Goal: Task Accomplishment & Management: Manage account settings

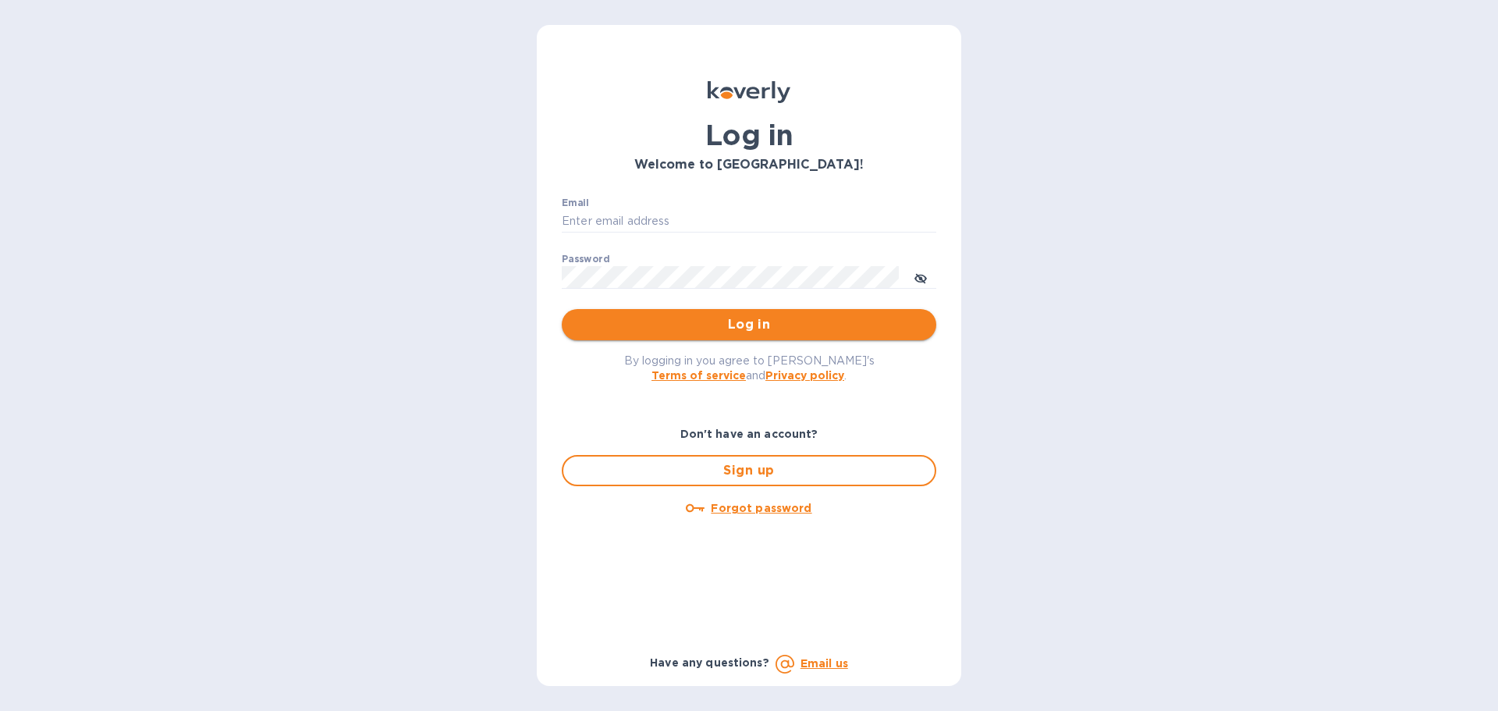
type input "[EMAIL_ADDRESS][PERSON_NAME][DOMAIN_NAME]"
click at [700, 323] on span "Log in" at bounding box center [748, 324] width 349 height 19
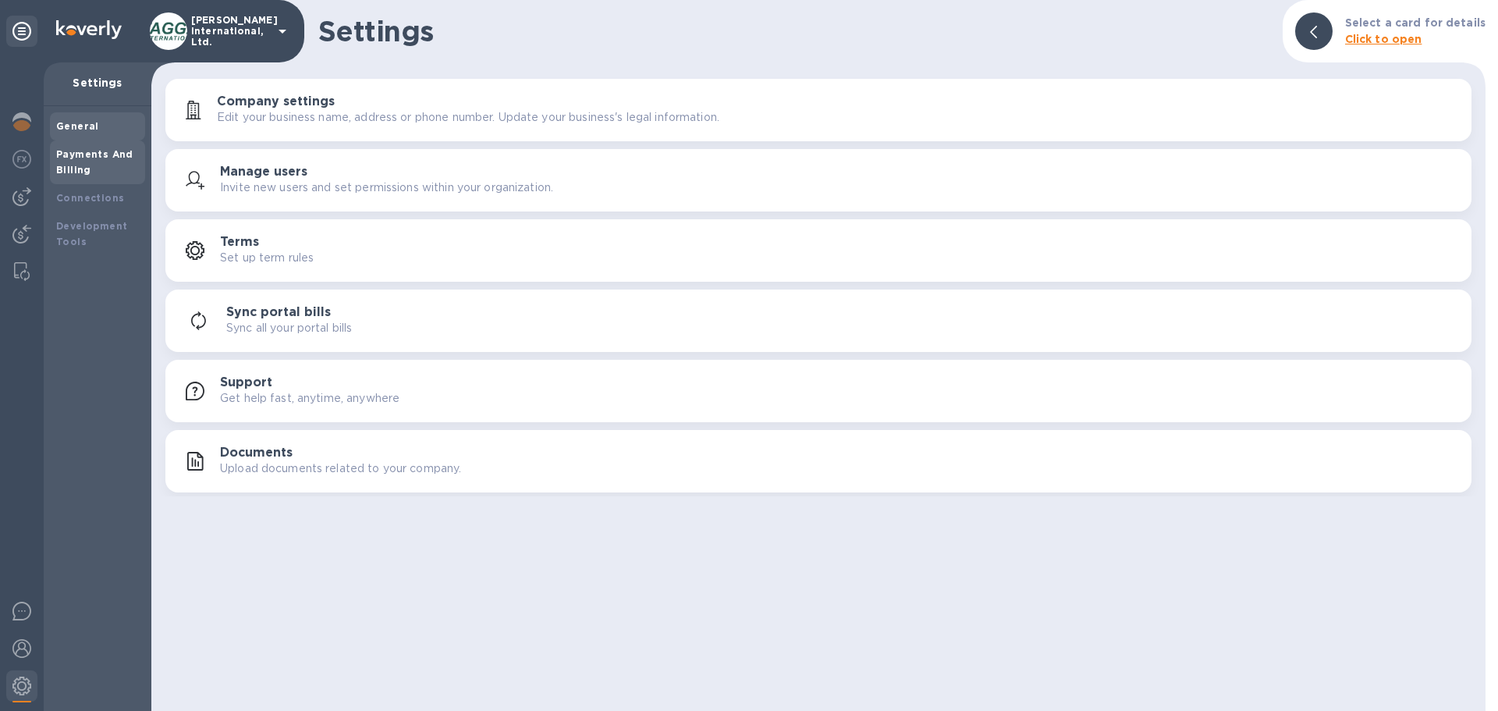
click at [64, 161] on div "Payments And Billing" at bounding box center [97, 162] width 83 height 31
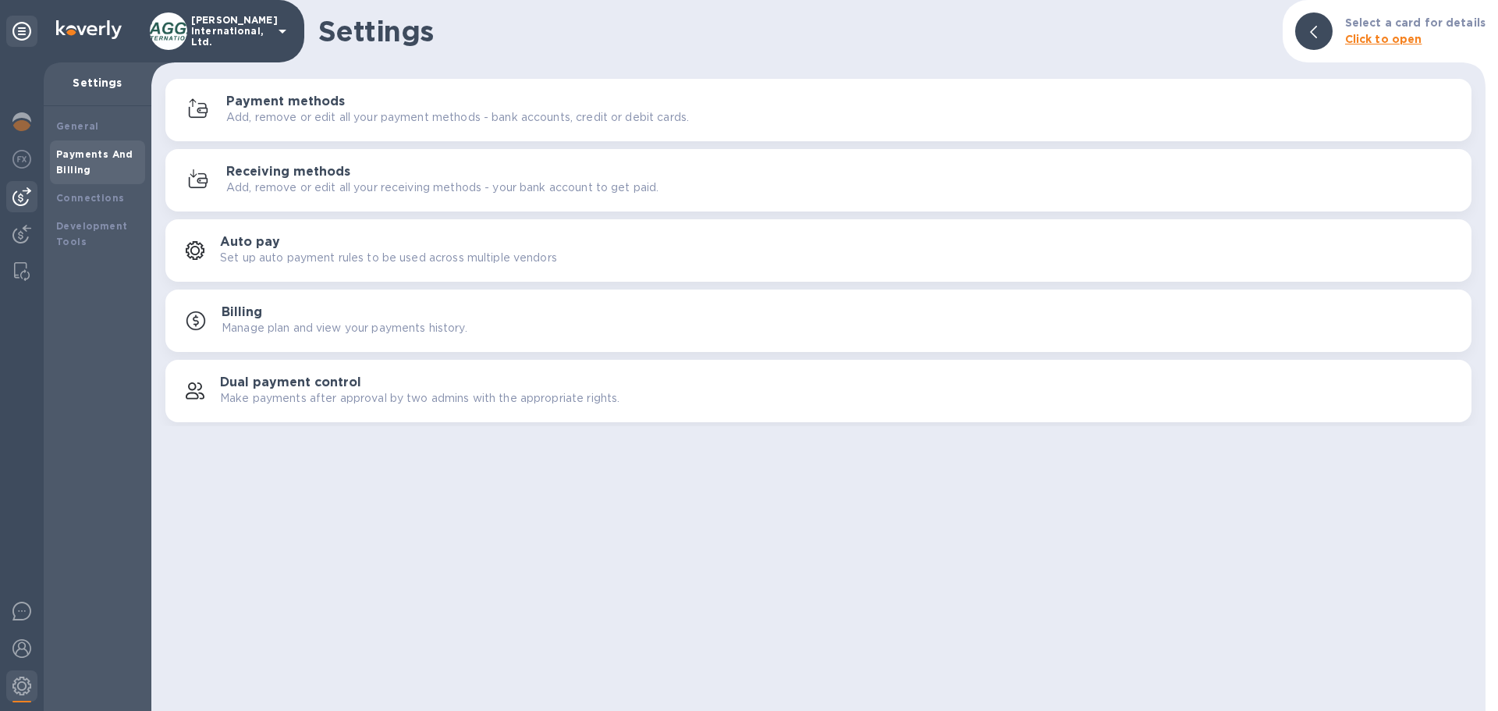
click at [20, 200] on img at bounding box center [21, 196] width 19 height 19
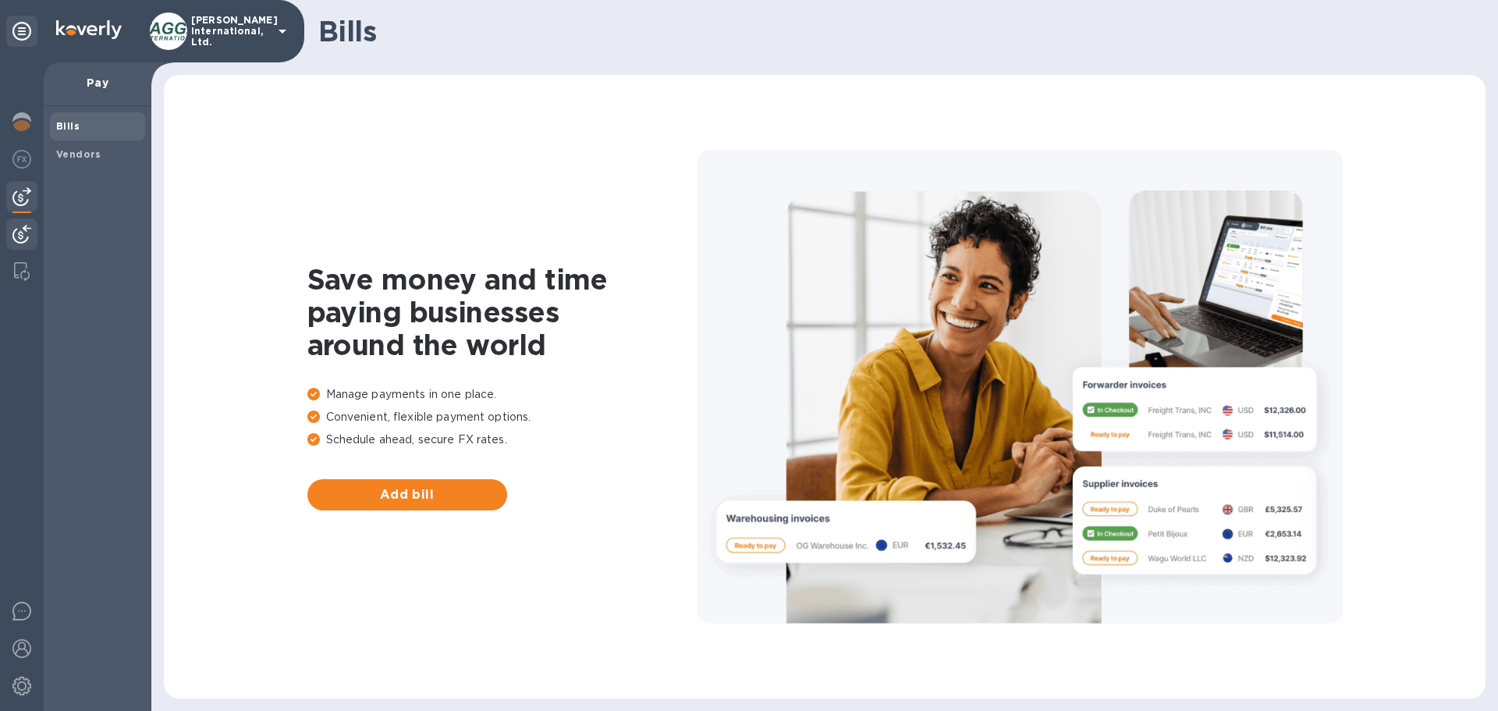
click at [24, 231] on img at bounding box center [21, 234] width 19 height 19
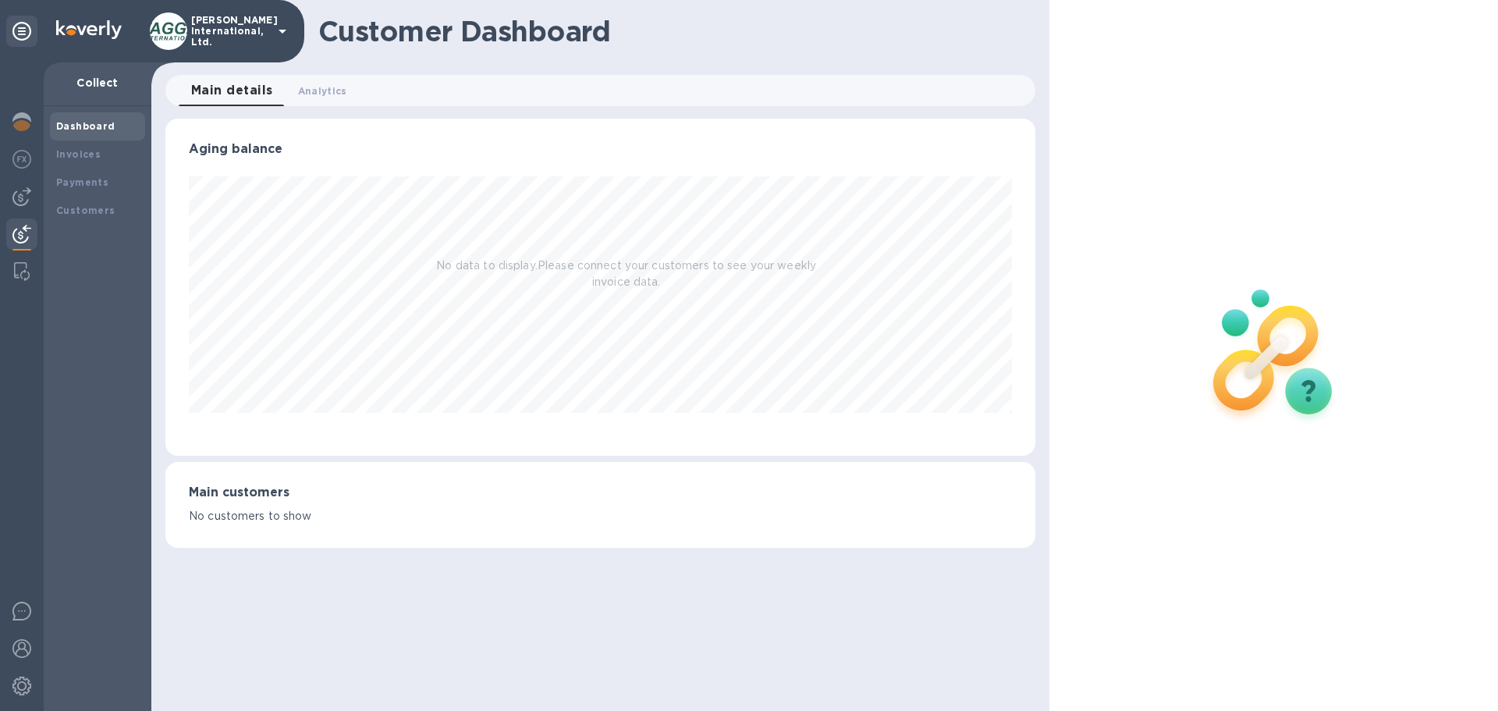
scroll to position [337, 869]
click at [100, 81] on p "Collect" at bounding box center [97, 83] width 83 height 16
click at [81, 144] on div "Invoices" at bounding box center [97, 154] width 95 height 28
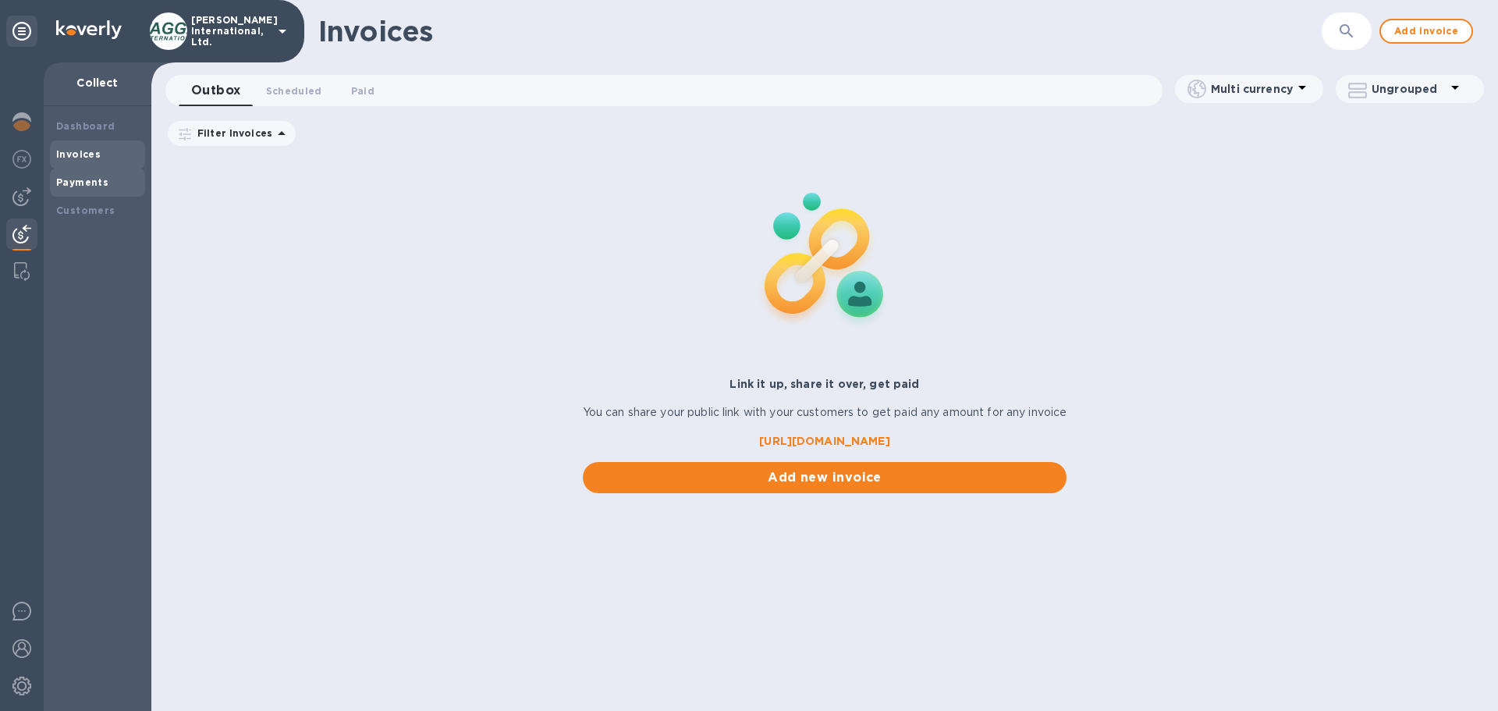
click at [79, 172] on div "Payments" at bounding box center [97, 182] width 95 height 28
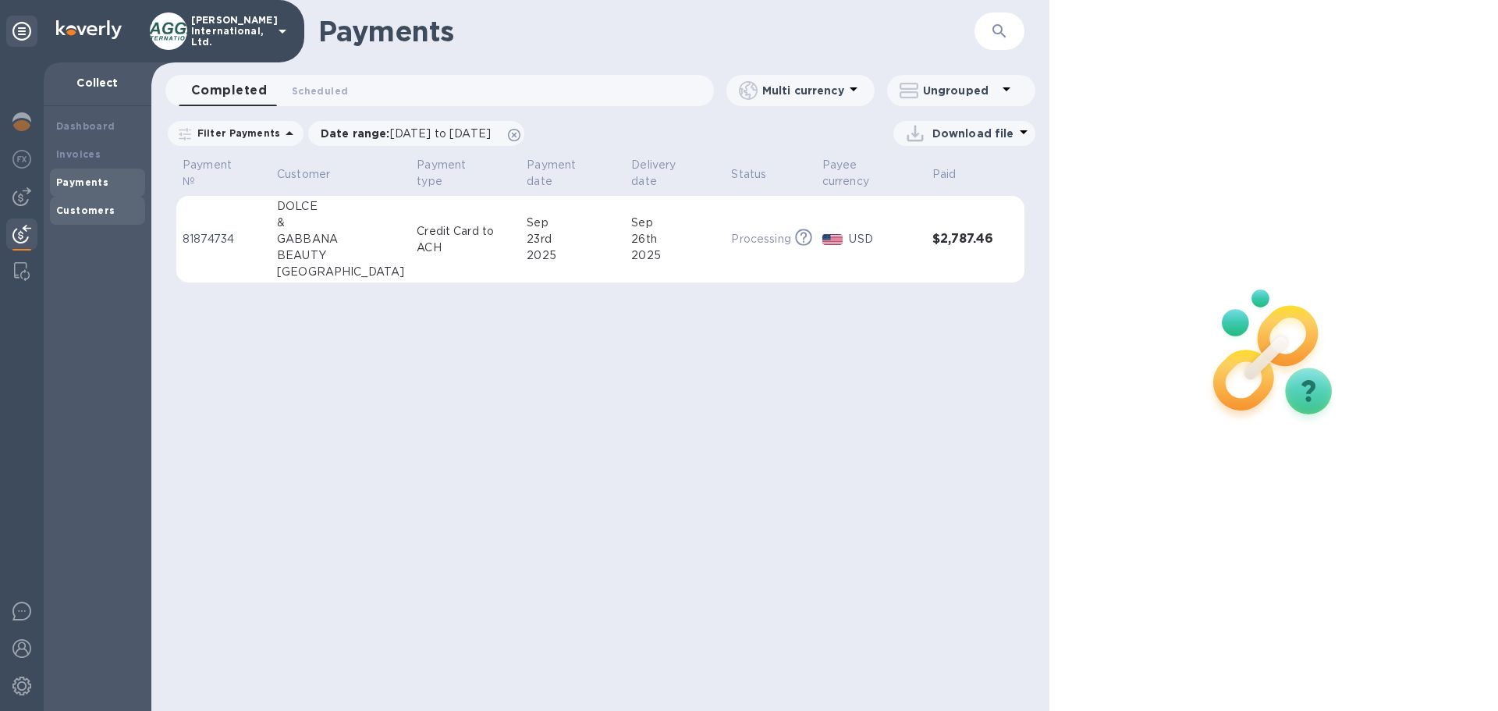
click at [84, 205] on b "Customers" at bounding box center [85, 210] width 59 height 12
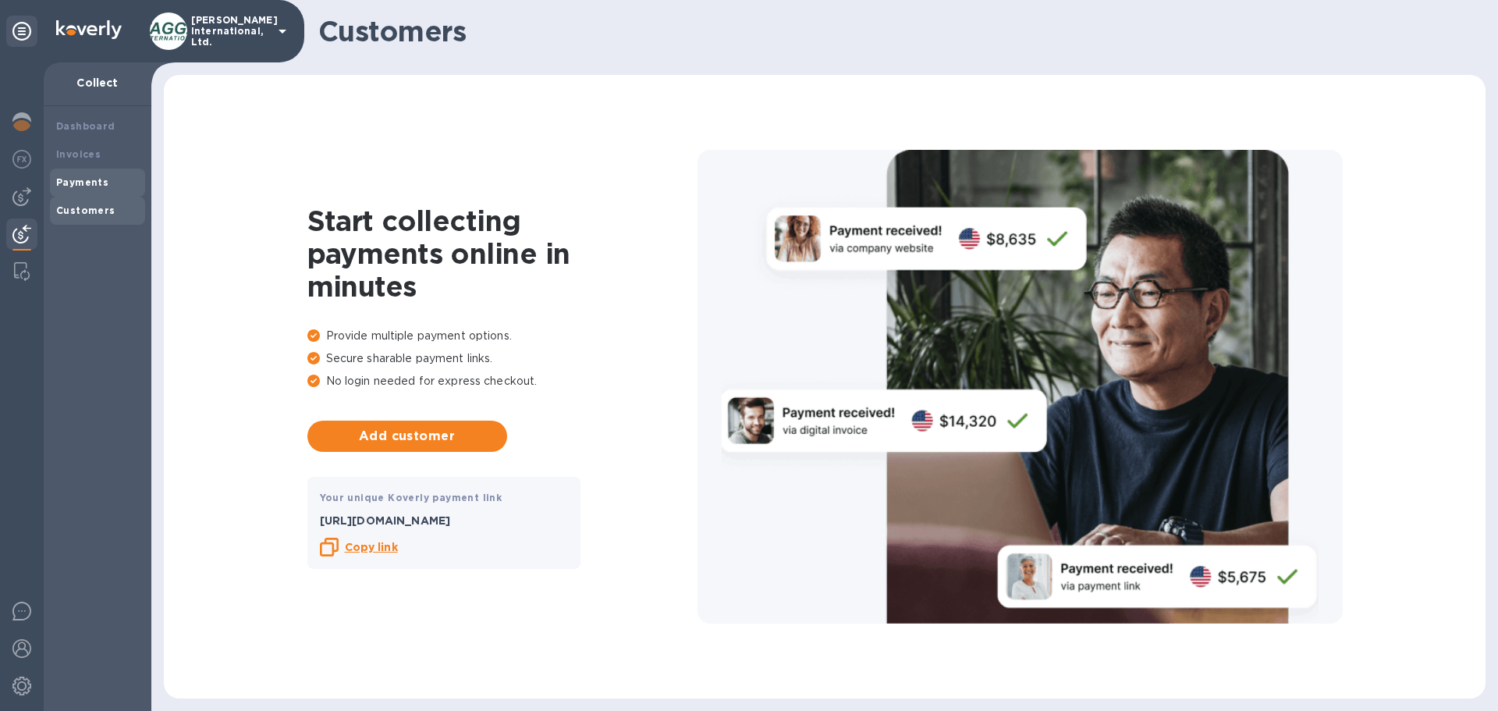
click at [87, 176] on b "Payments" at bounding box center [82, 182] width 52 height 12
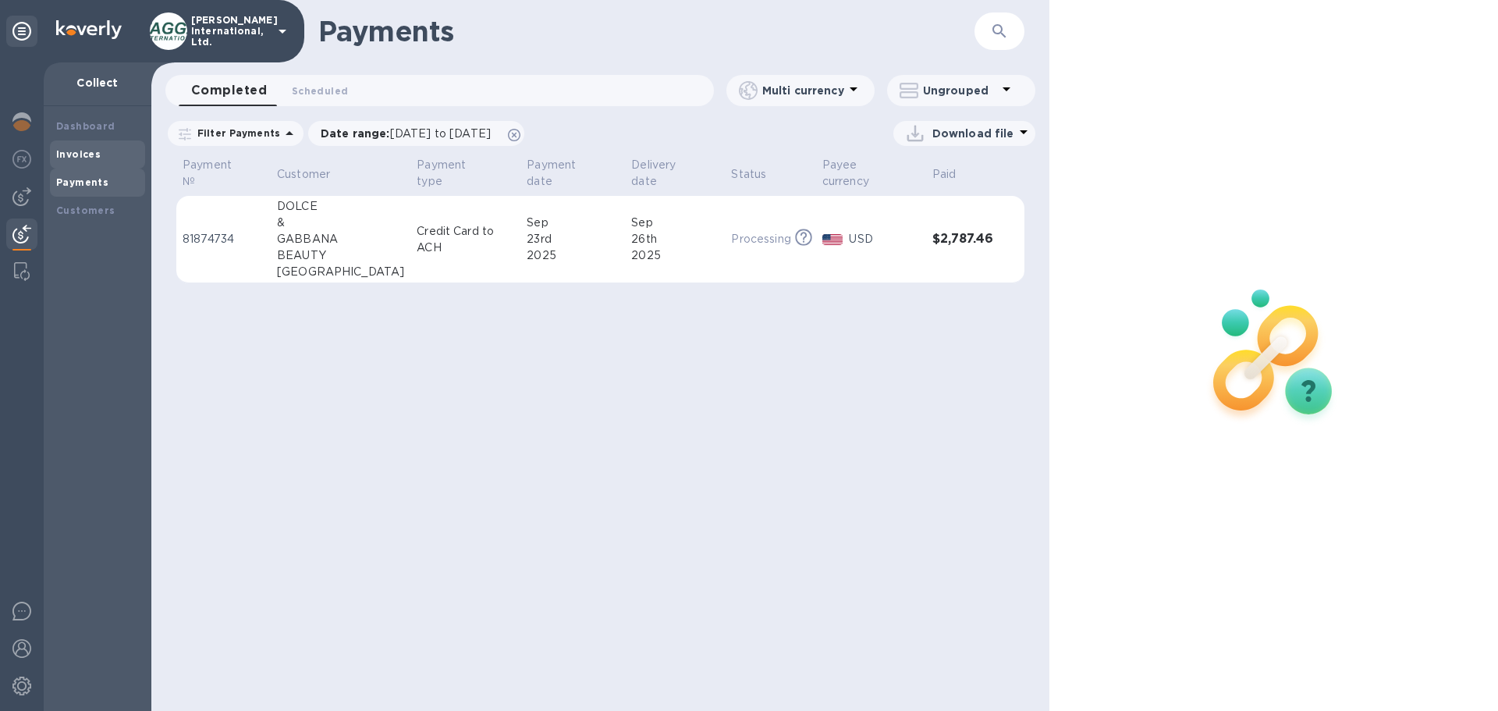
click at [87, 147] on div "Invoices" at bounding box center [97, 155] width 83 height 16
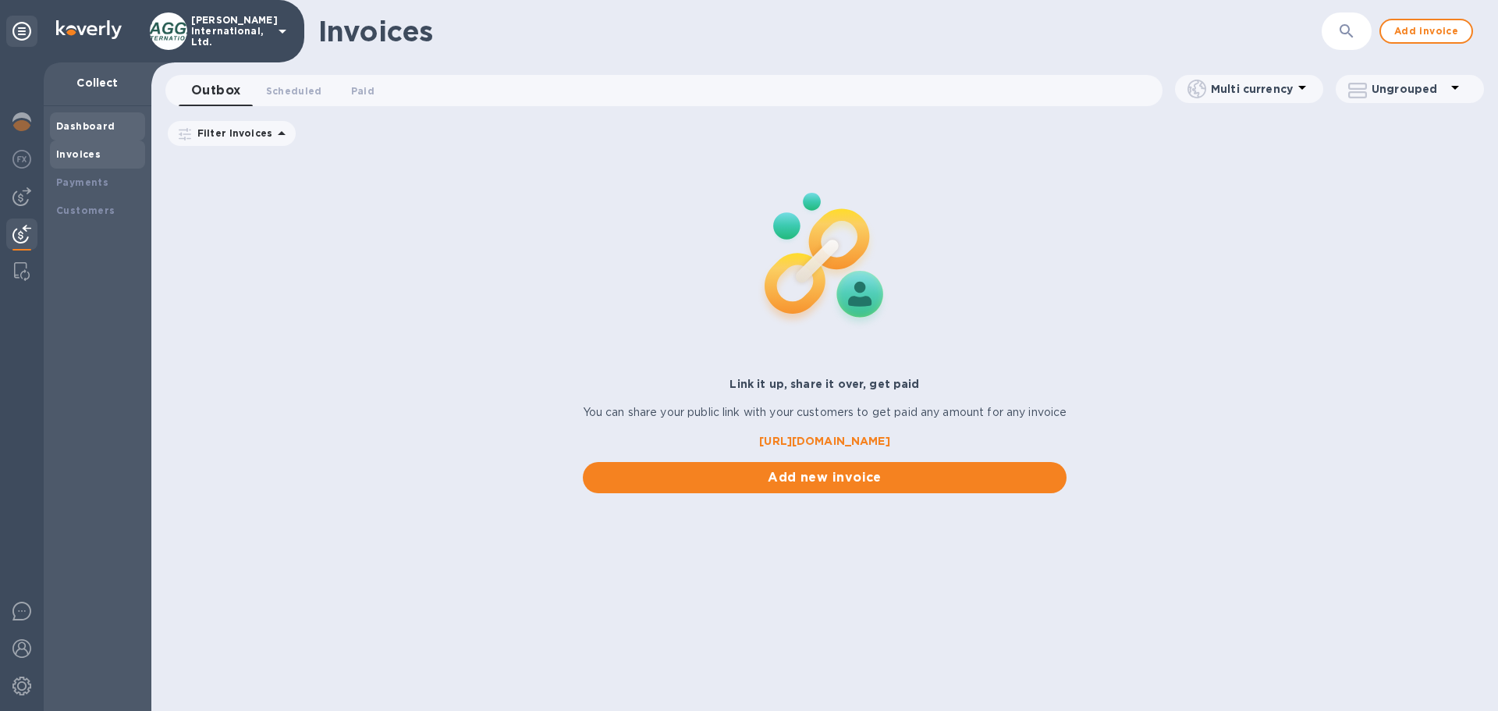
click at [87, 128] on b "Dashboard" at bounding box center [85, 126] width 59 height 12
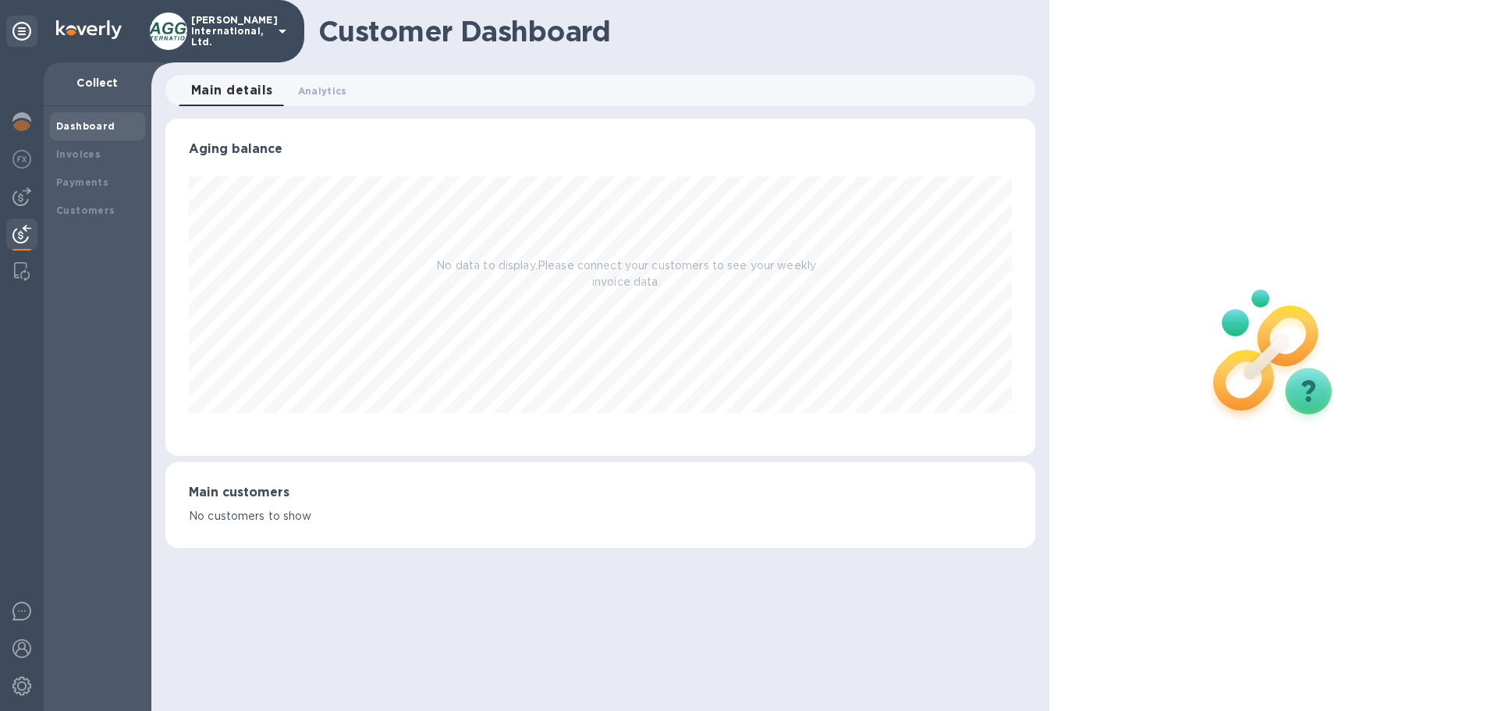
scroll to position [337, 869]
click at [176, 29] on img at bounding box center [168, 30] width 37 height 37
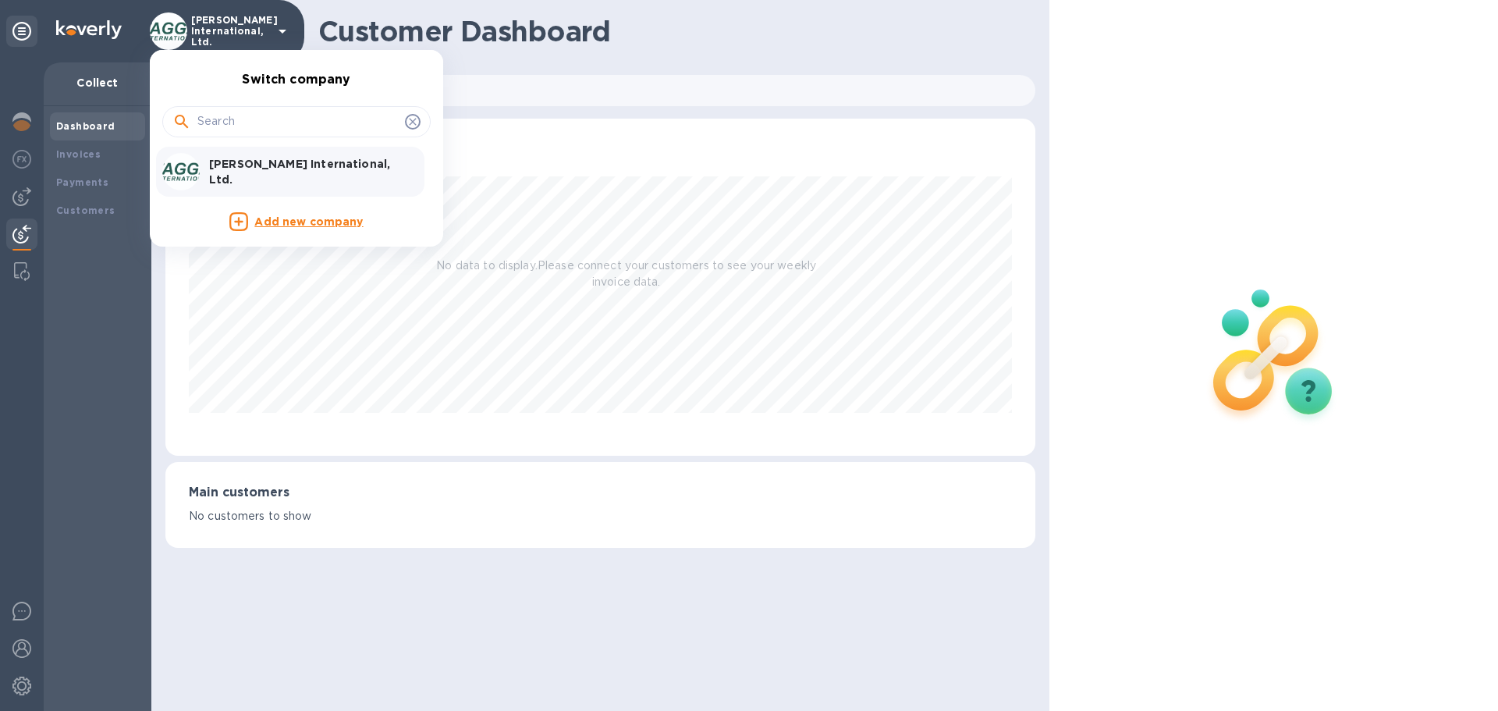
click at [218, 165] on p "Taggart International, Ltd." at bounding box center [307, 171] width 197 height 31
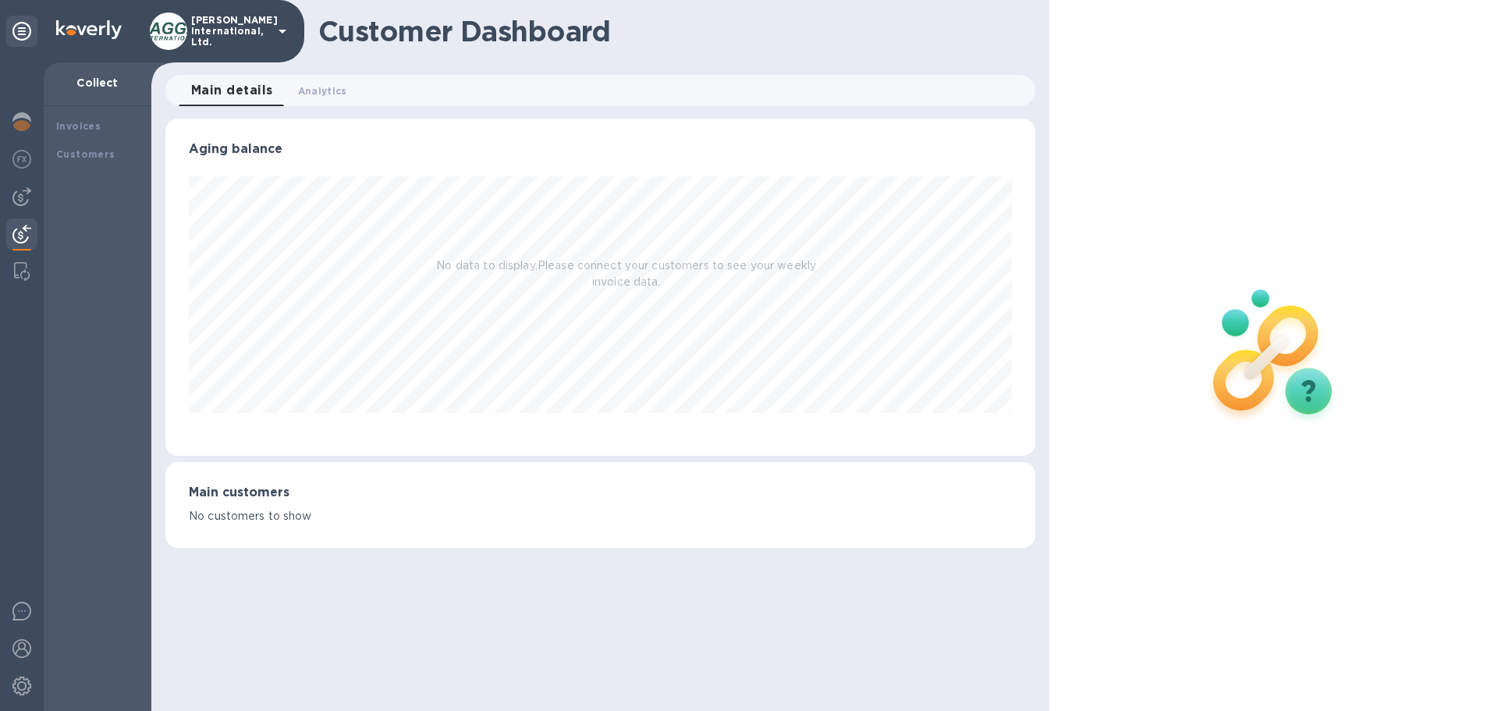
scroll to position [337, 869]
click at [23, 122] on img at bounding box center [21, 121] width 19 height 19
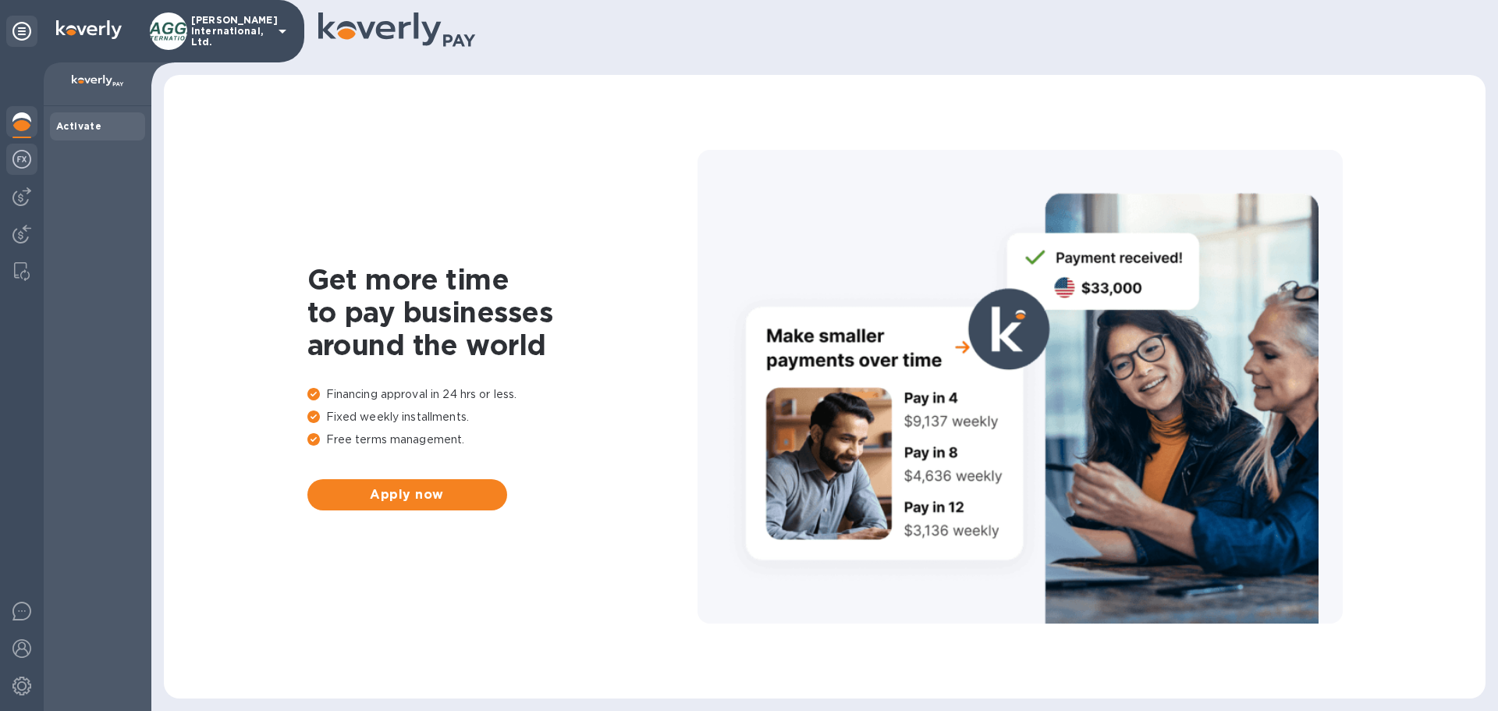
click at [23, 158] on img at bounding box center [21, 159] width 19 height 19
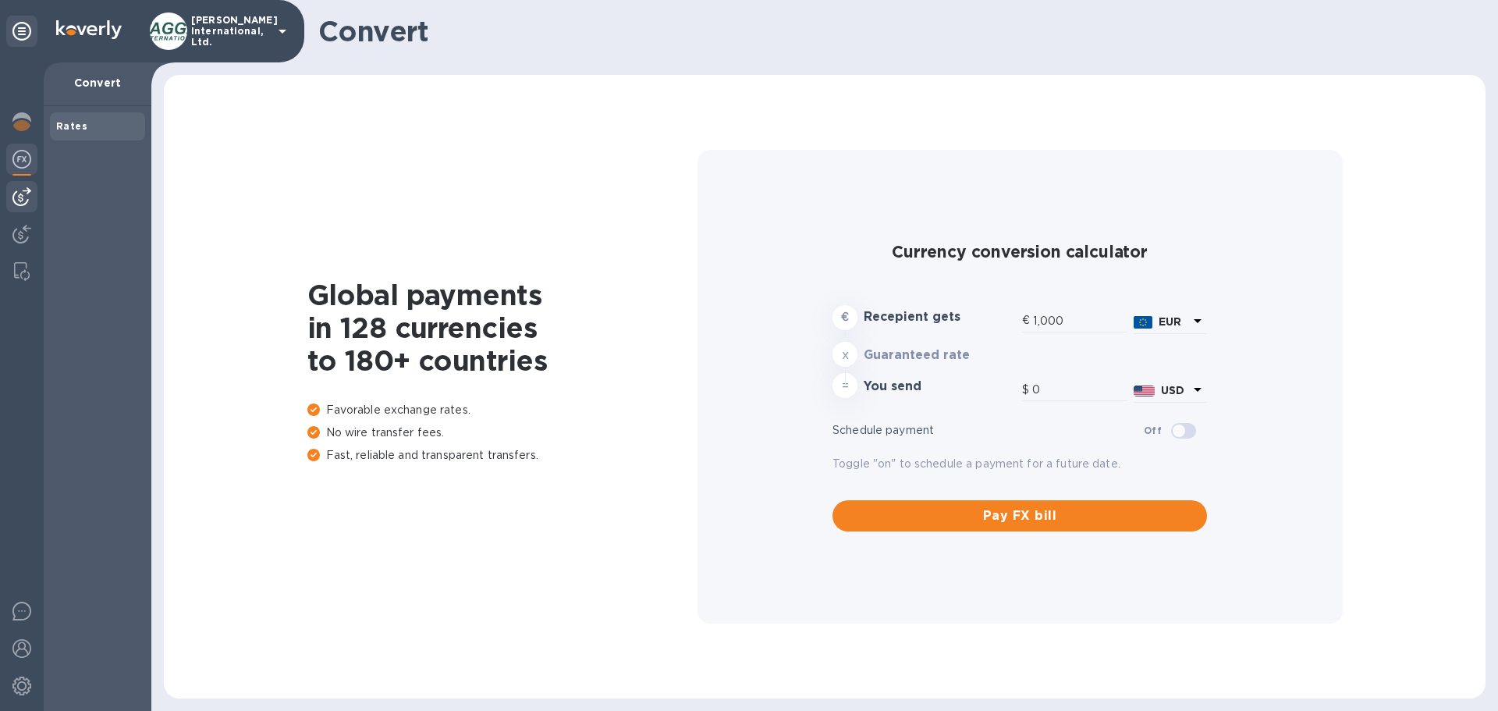
type input "1,180.89"
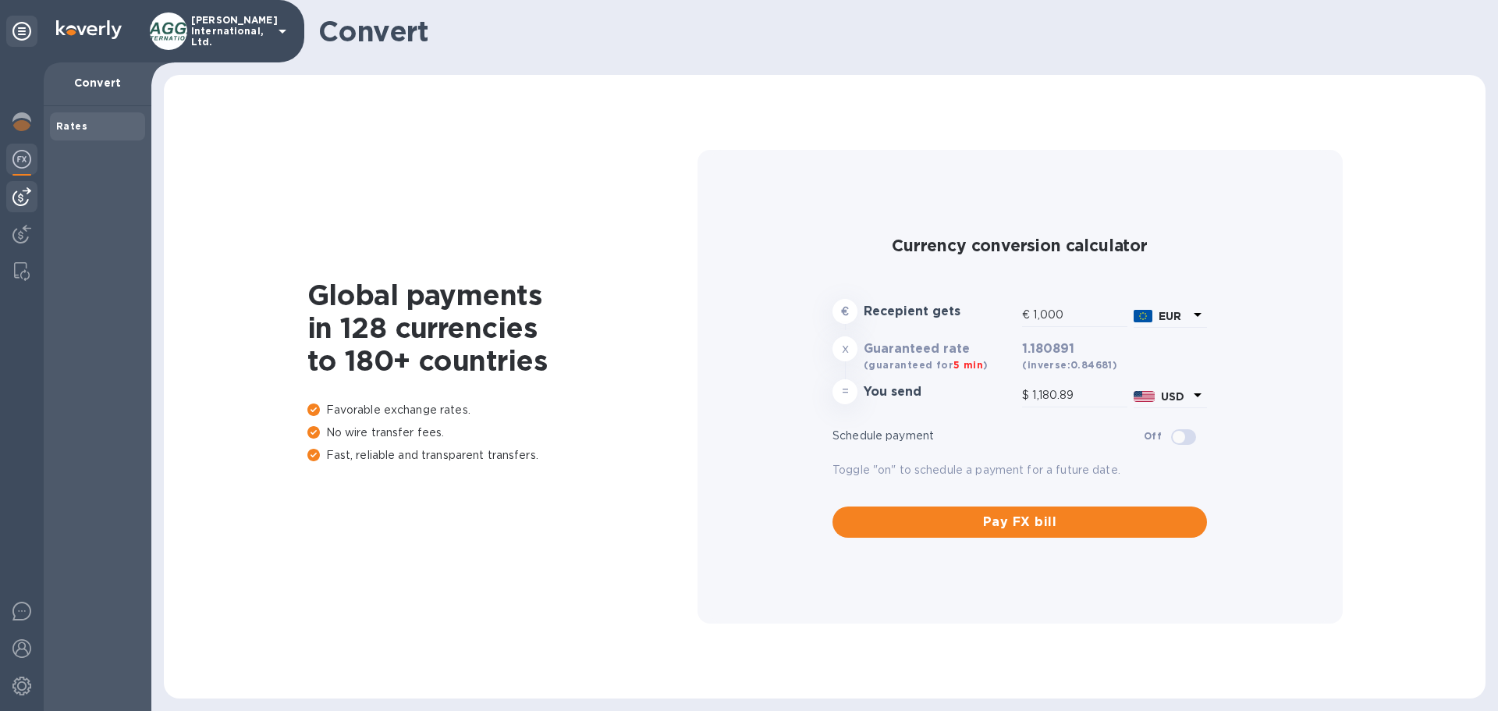
click at [23, 181] on div at bounding box center [21, 196] width 31 height 31
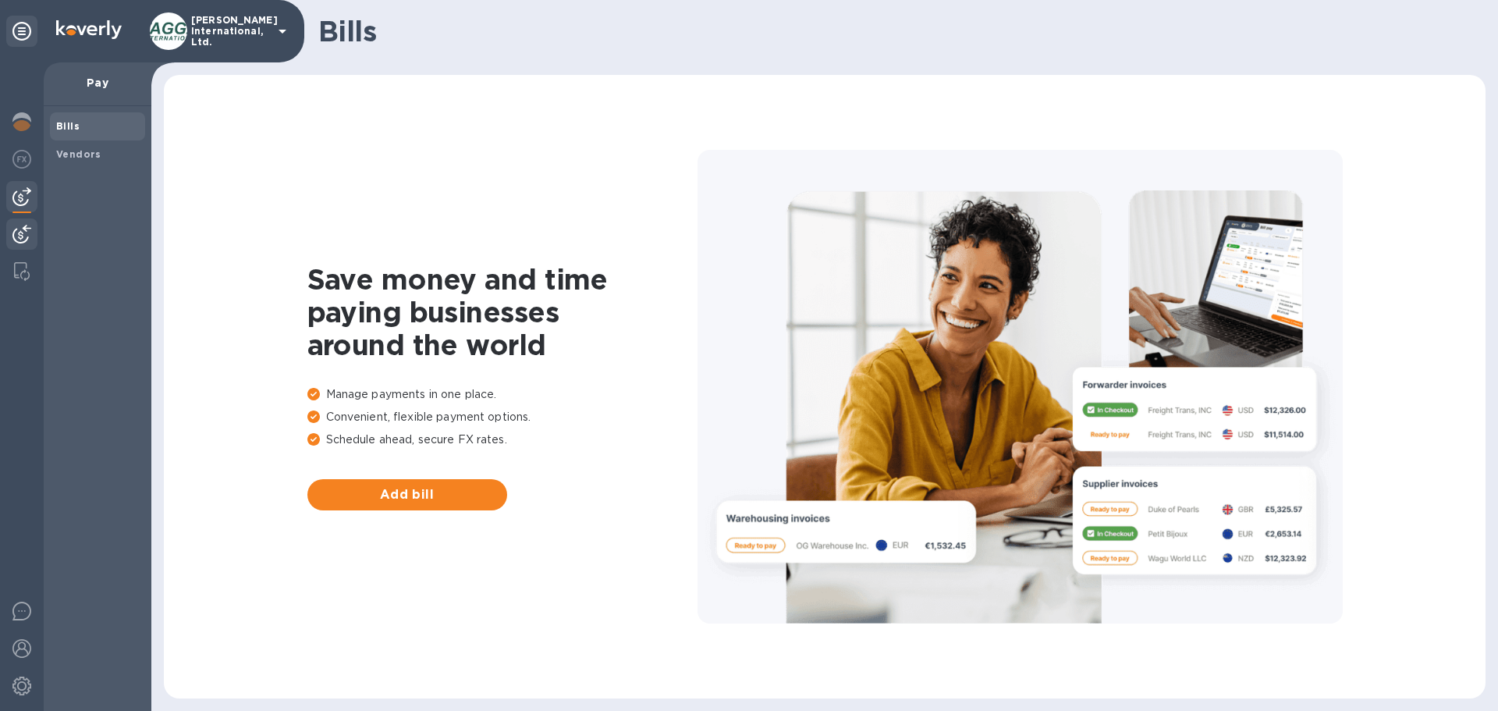
click at [23, 232] on img at bounding box center [21, 234] width 19 height 19
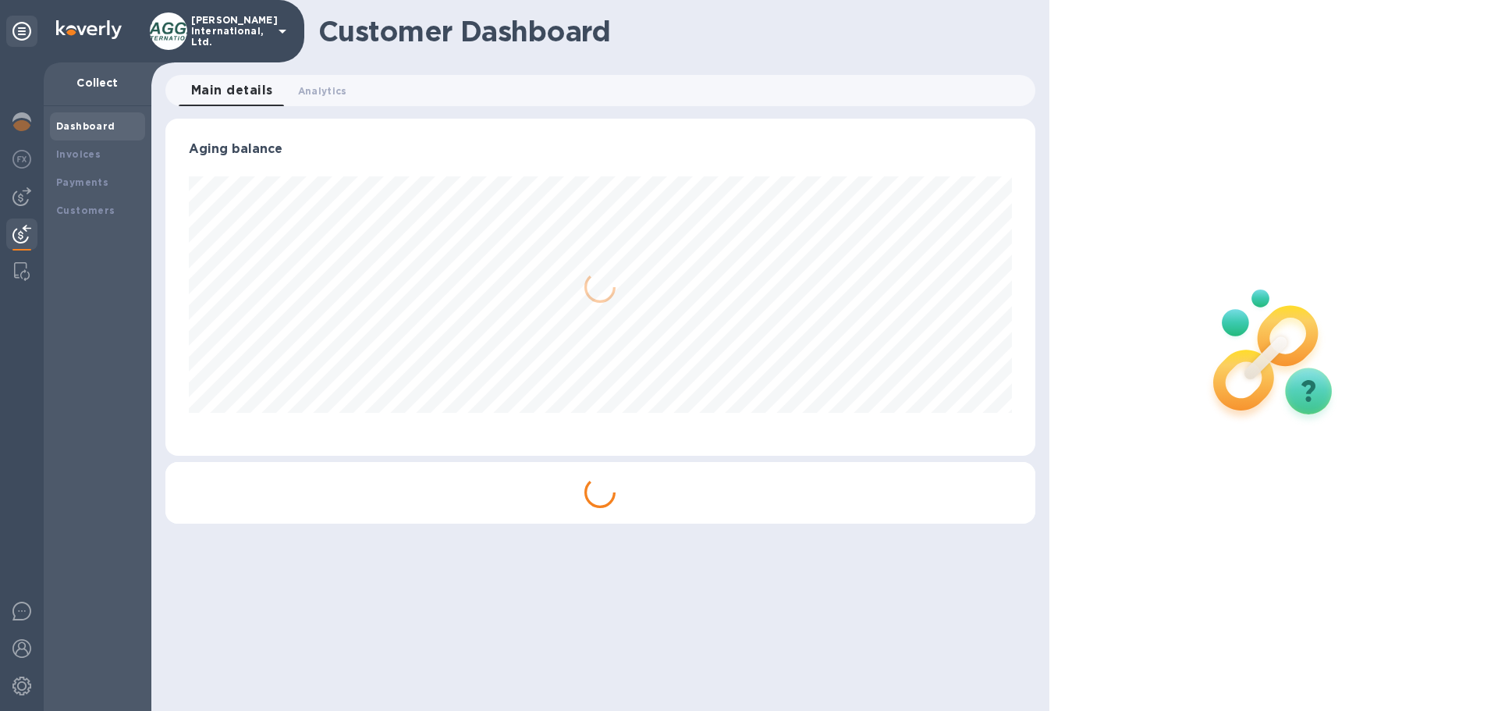
scroll to position [337, 869]
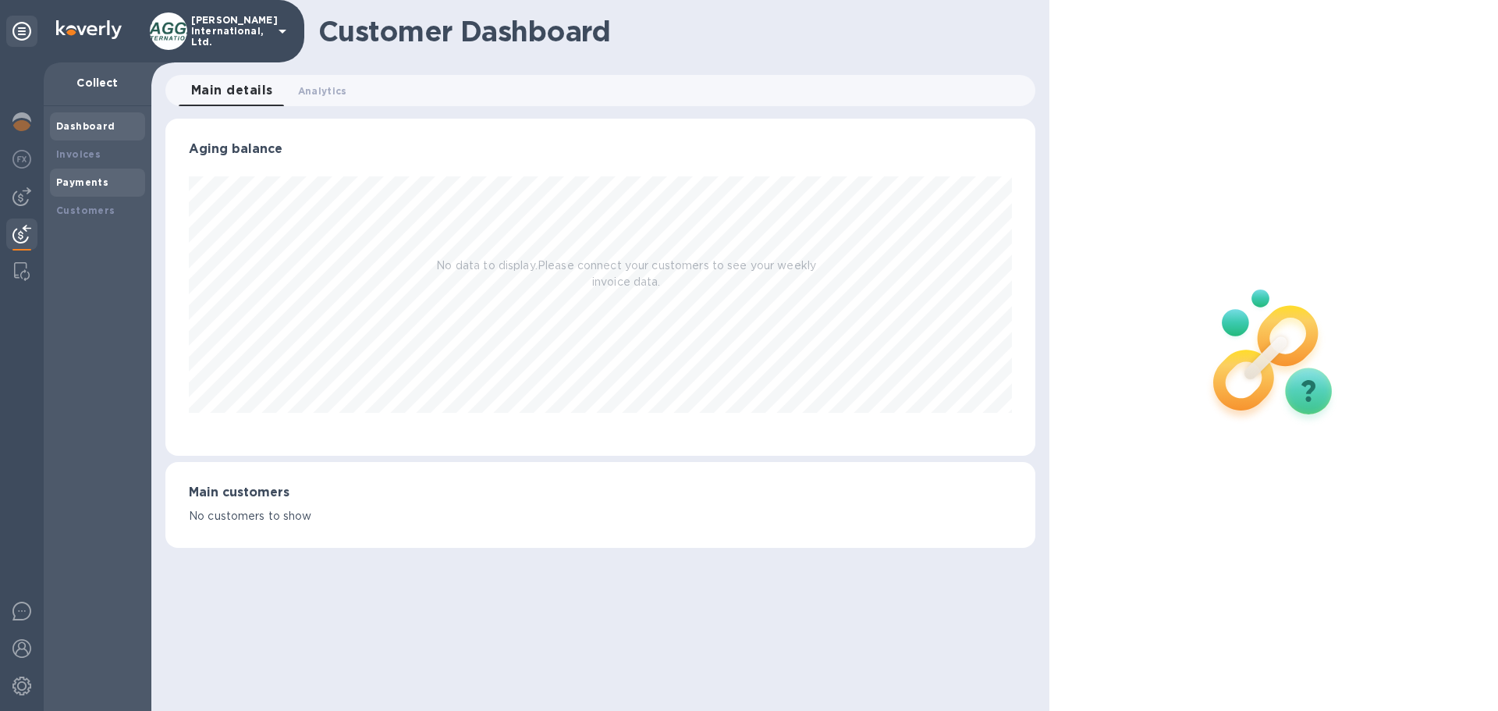
click at [84, 168] on div "Payments" at bounding box center [97, 182] width 95 height 28
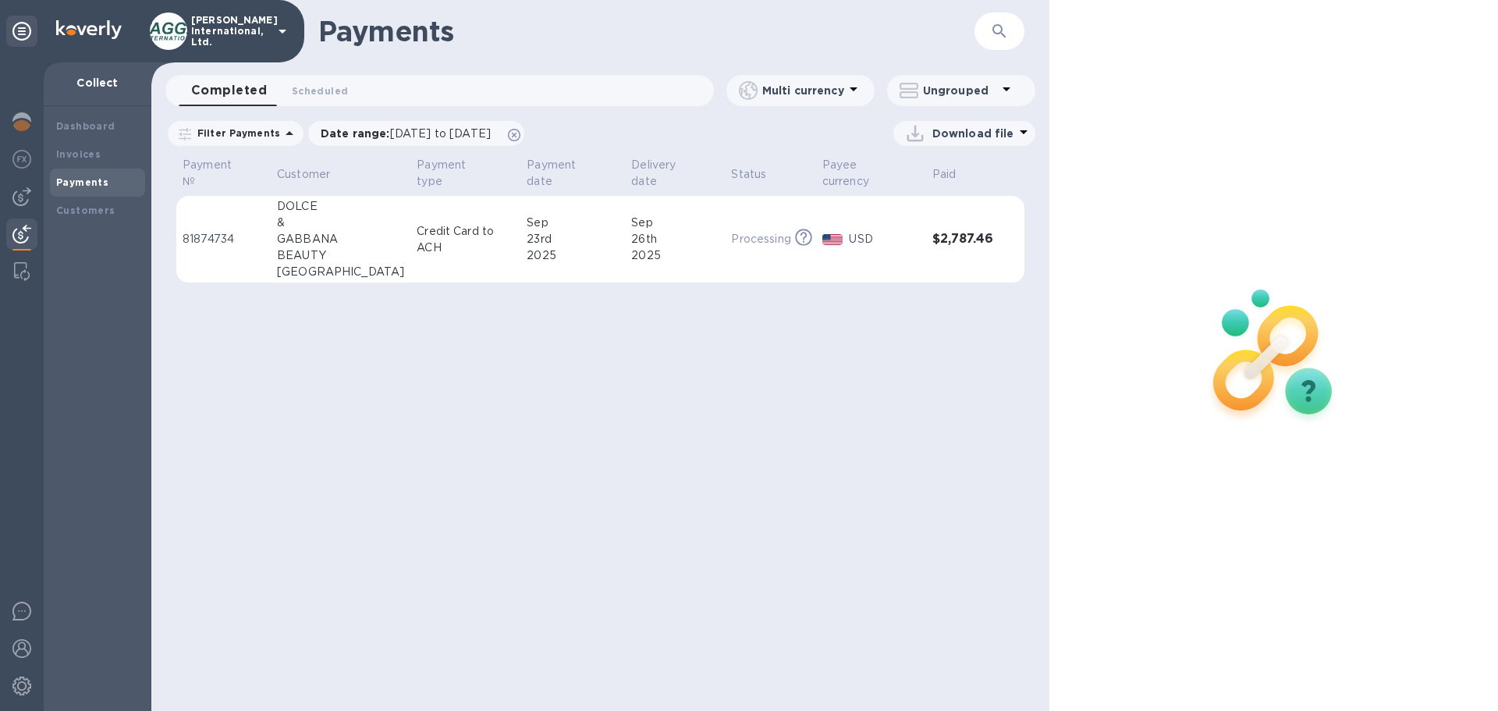
click at [654, 368] on div "Payments ​ Completed 0 Scheduled 0 Multi currency Ungrouped Filter Payments Dat…" at bounding box center [600, 355] width 898 height 711
click at [315, 87] on span "Scheduled 0" at bounding box center [320, 91] width 56 height 16
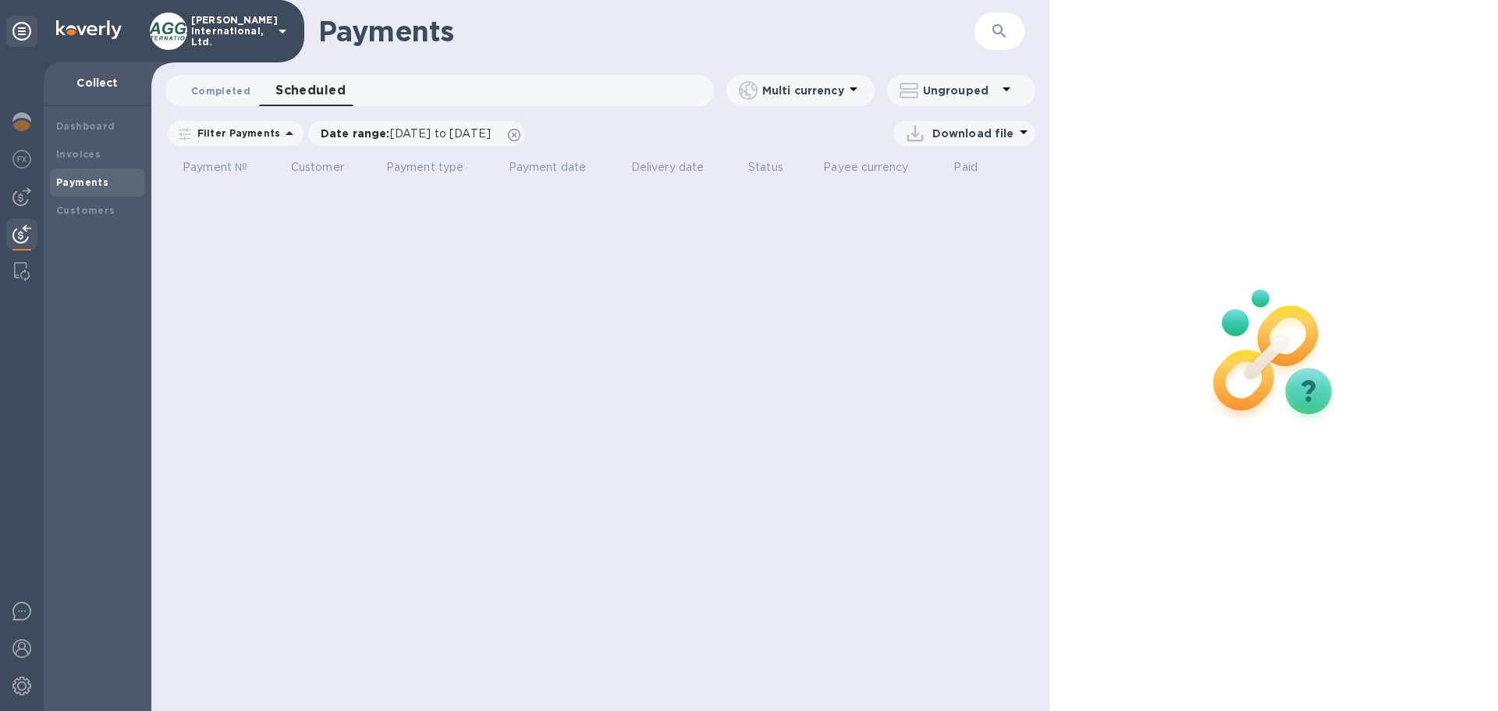
click at [211, 88] on span "Completed 0" at bounding box center [220, 91] width 59 height 16
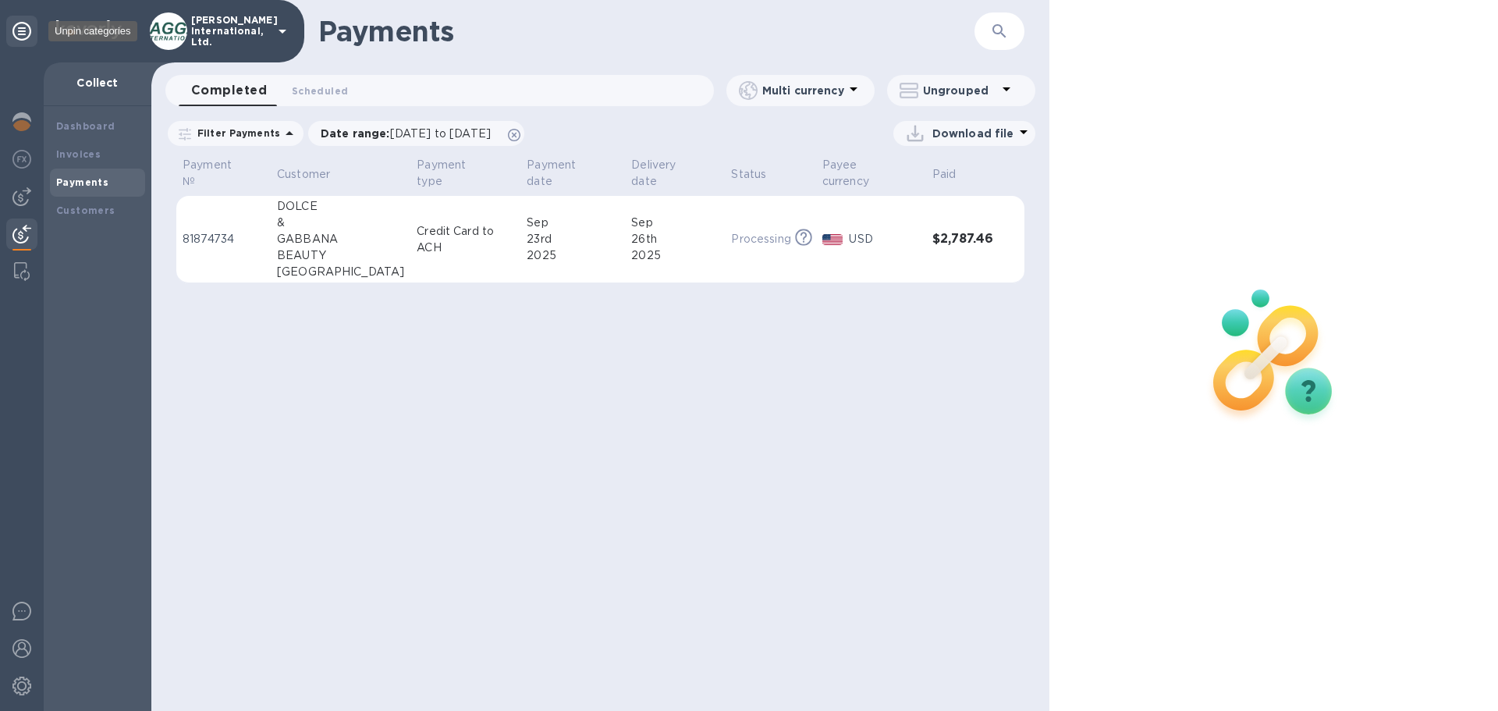
click at [16, 30] on icon at bounding box center [21, 31] width 19 height 19
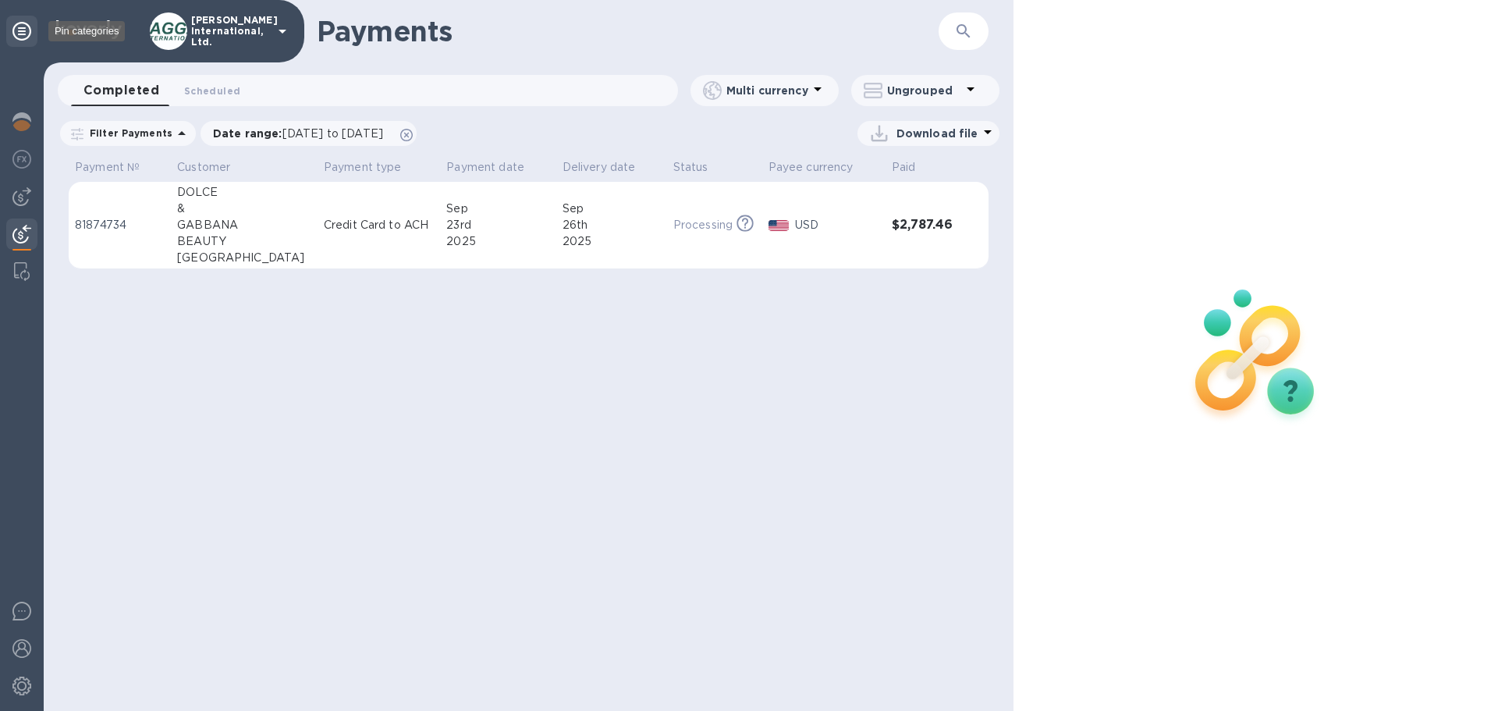
click at [16, 30] on icon at bounding box center [21, 31] width 19 height 19
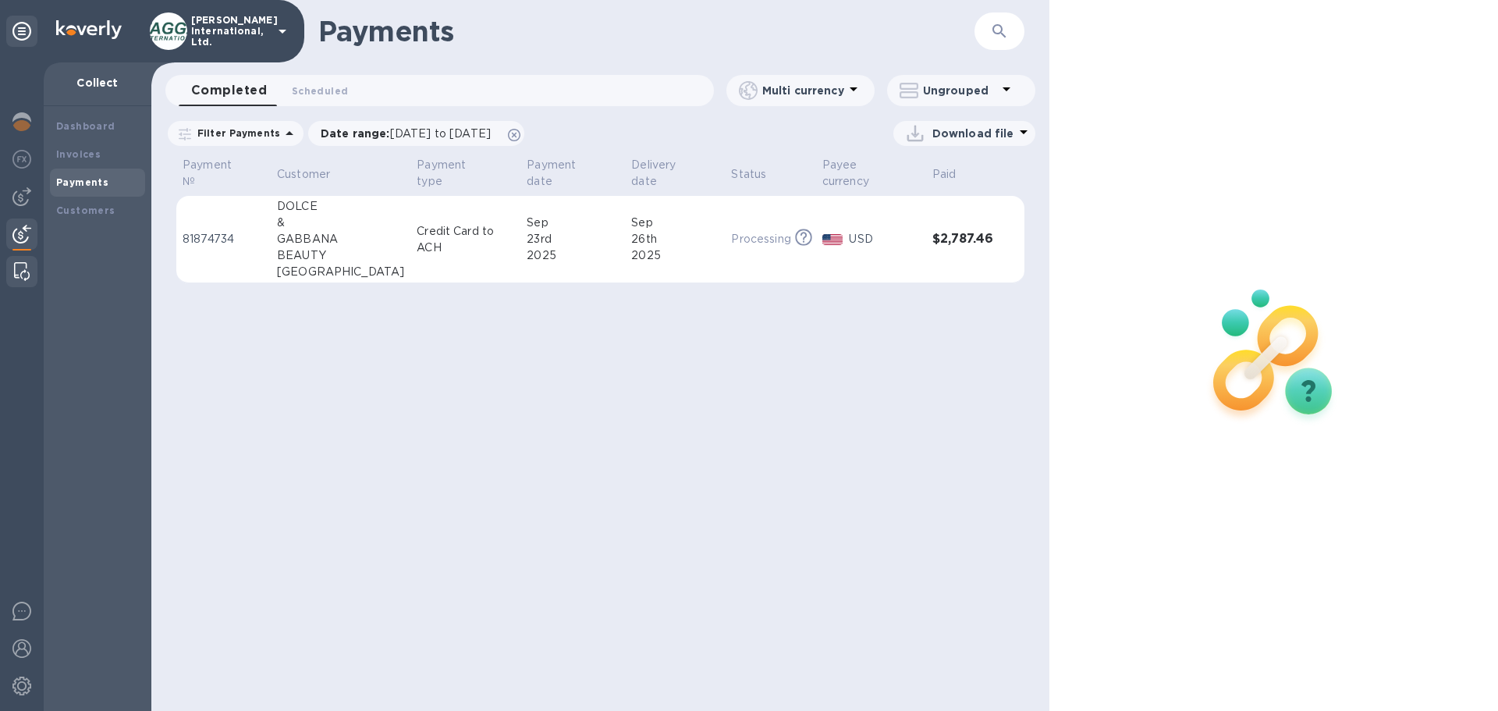
click at [21, 275] on img at bounding box center [22, 271] width 16 height 19
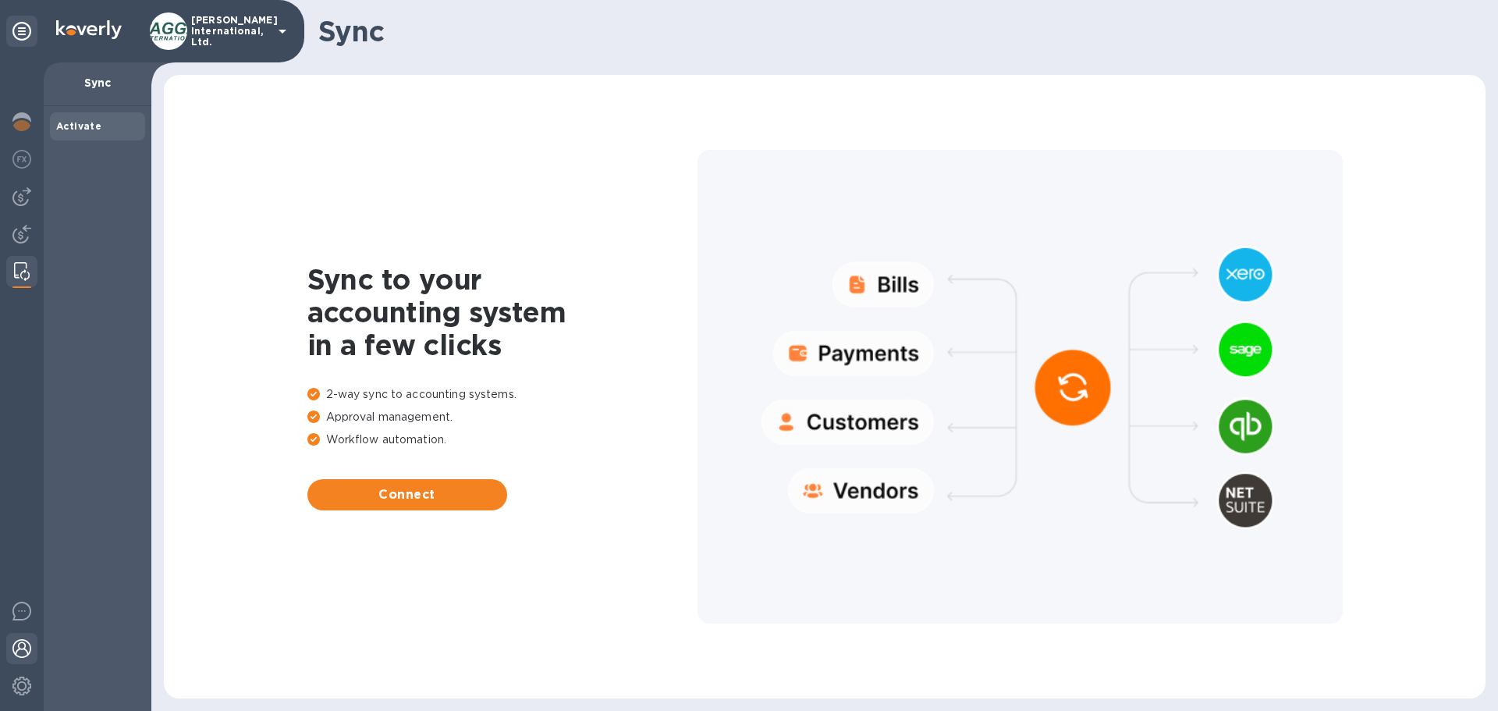
click at [23, 650] on img at bounding box center [21, 648] width 19 height 19
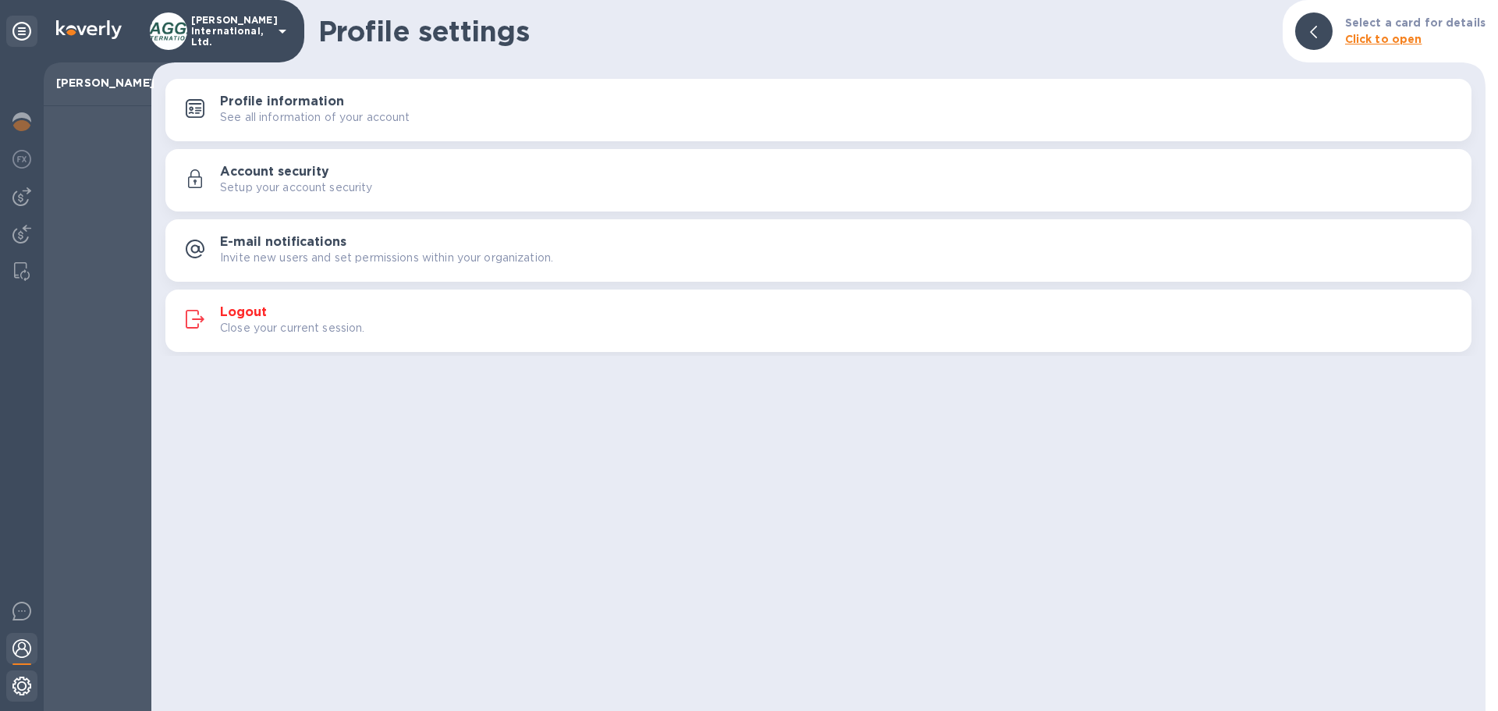
click at [25, 683] on img at bounding box center [21, 685] width 19 height 19
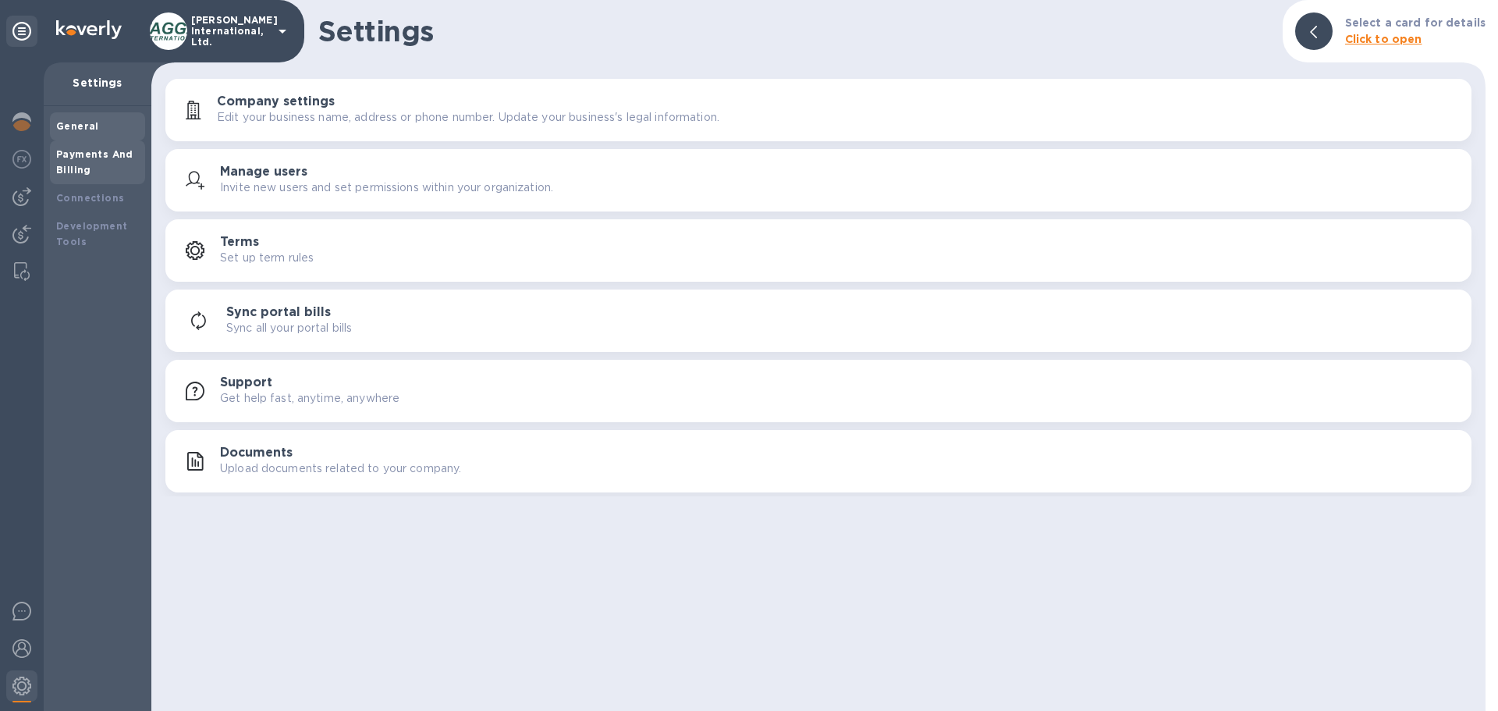
click at [110, 174] on div "Payments And Billing" at bounding box center [97, 162] width 83 height 31
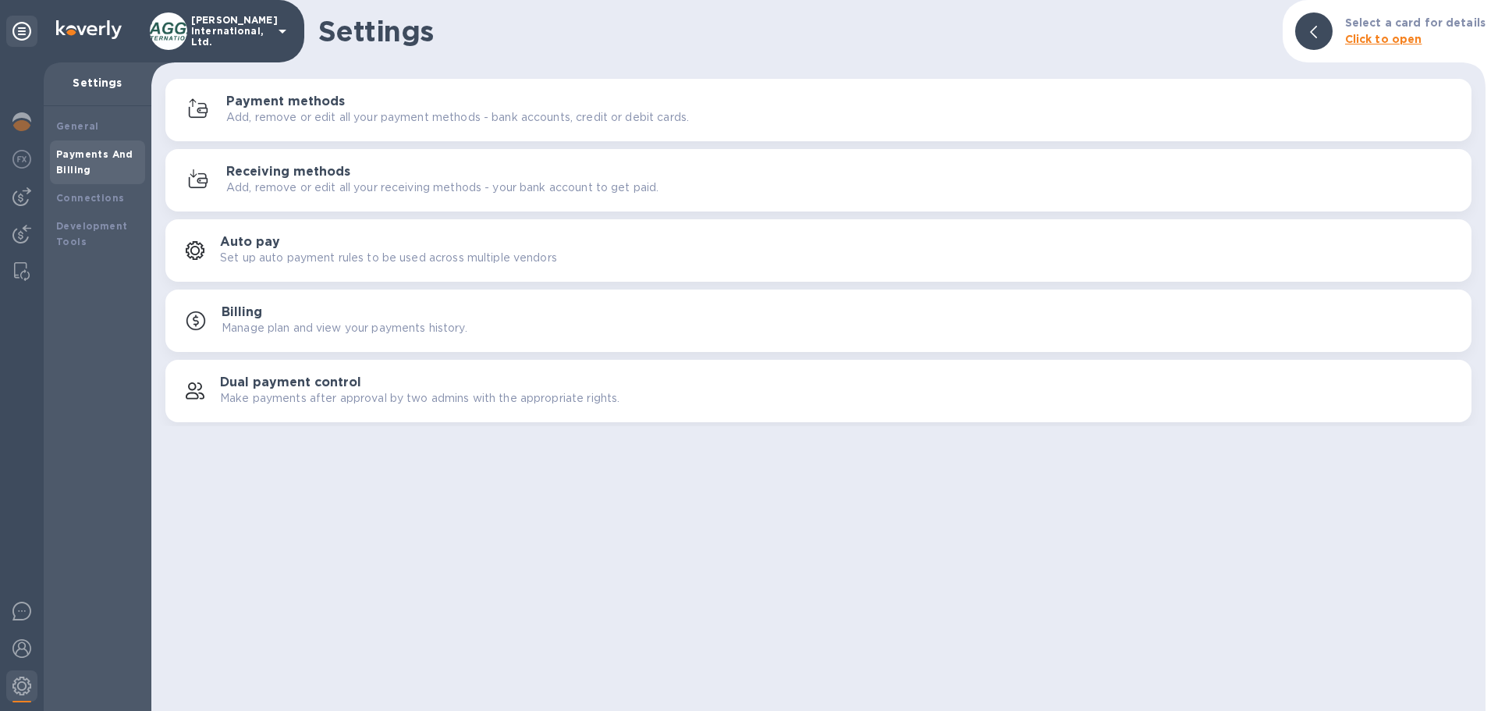
click at [1311, 28] on div at bounding box center [1313, 30] width 37 height 37
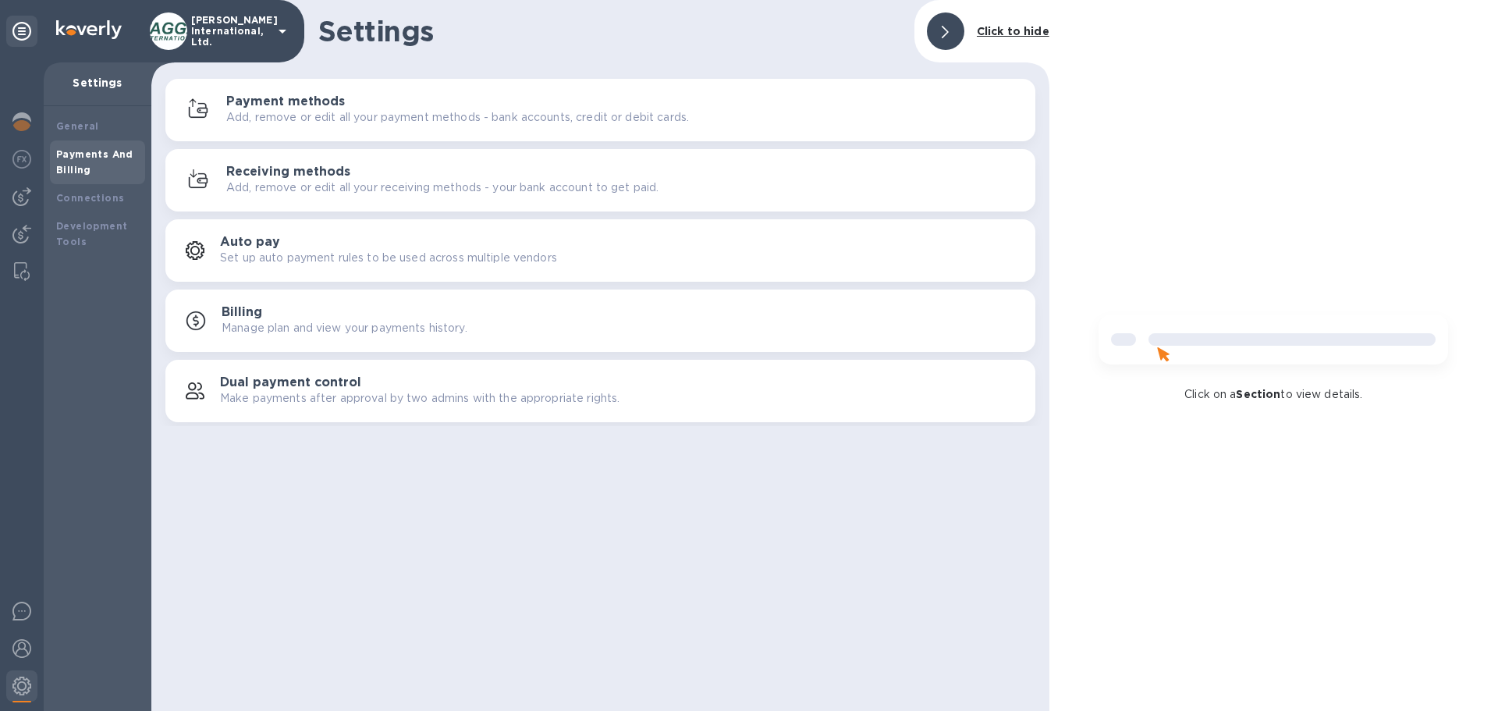
click at [1003, 25] on b "Click to hide" at bounding box center [1013, 31] width 73 height 12
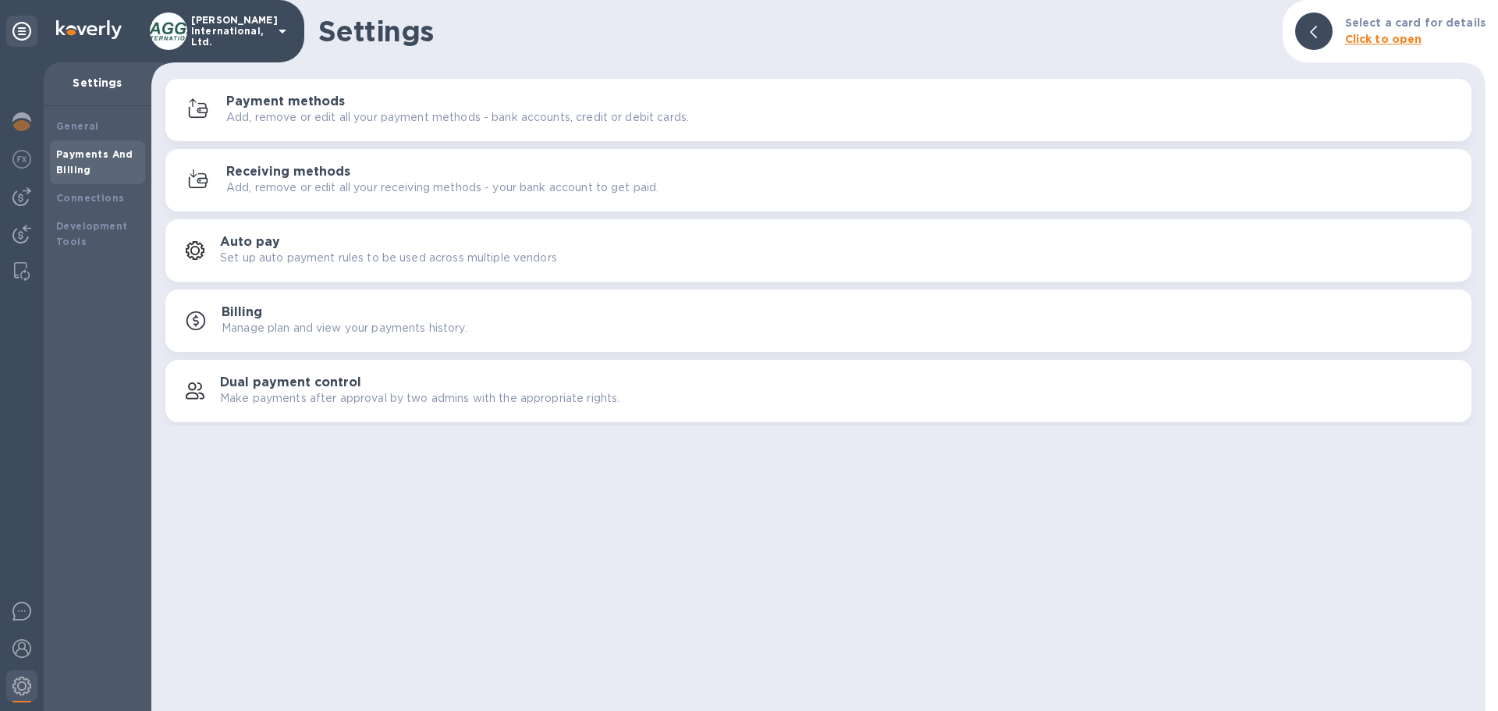
click at [1370, 40] on b "Click to open" at bounding box center [1383, 39] width 77 height 12
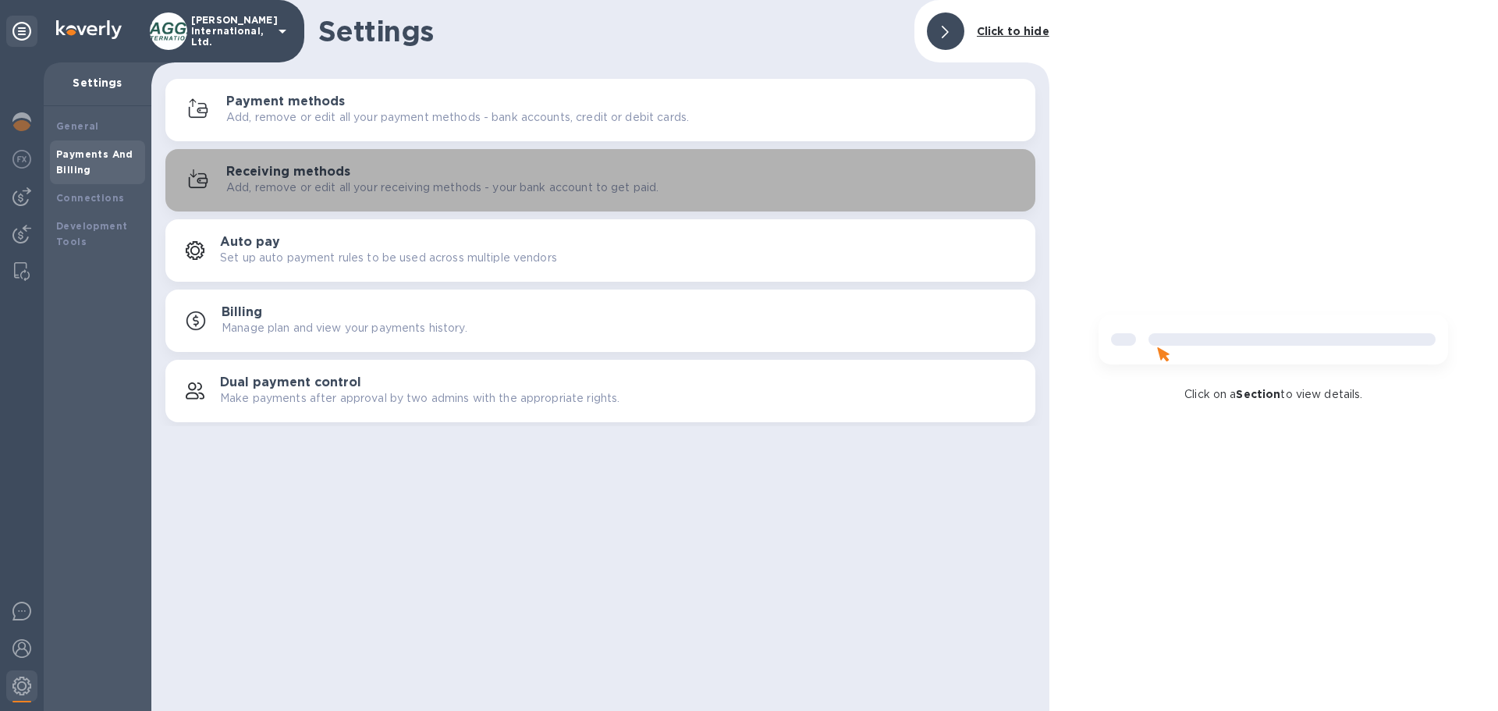
click at [356, 176] on div "Receiving methods Add, remove or edit all your receiving methods - your bank ac…" at bounding box center [624, 180] width 796 height 31
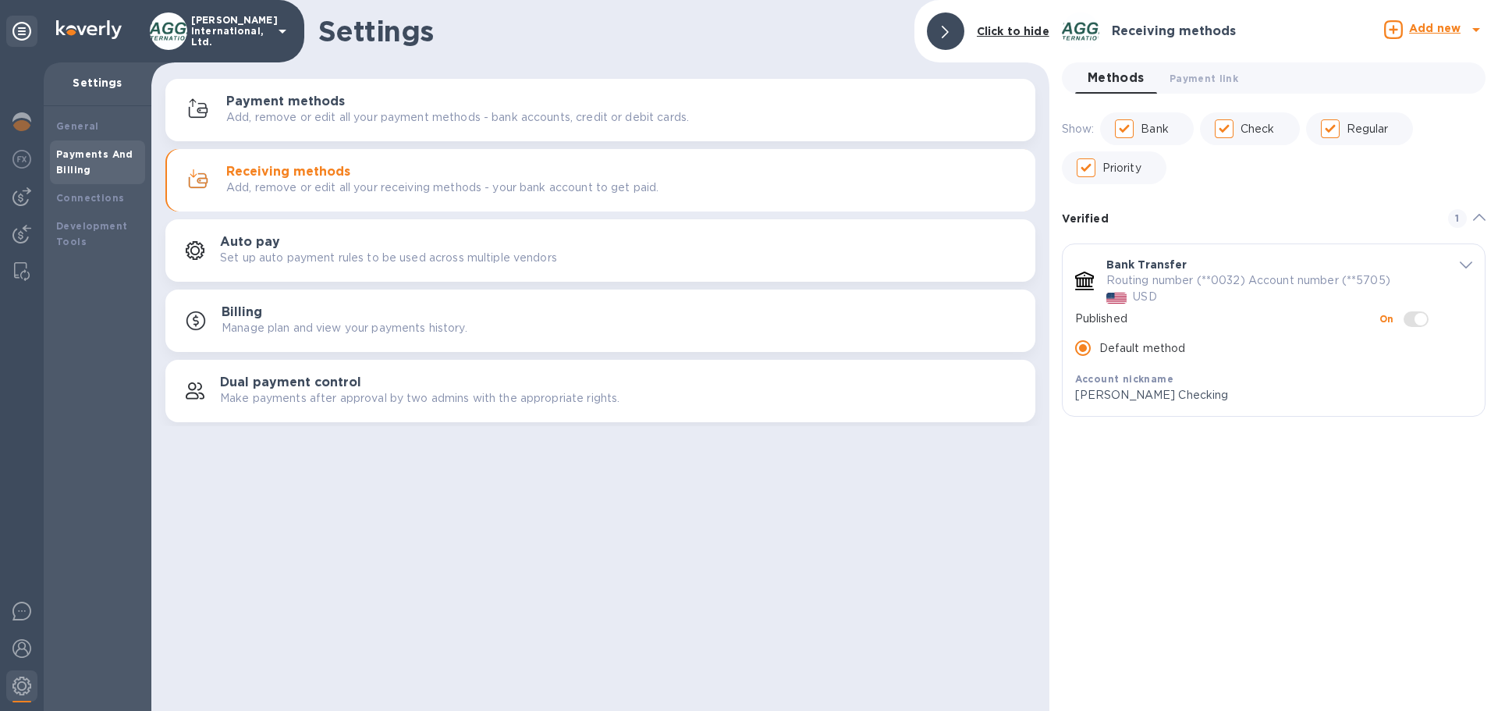
click at [1276, 545] on div "Receiving methods Add new Methods 0 Payment link 0 Show: Bank Check Regular Pri…" at bounding box center [1273, 355] width 449 height 711
click at [1468, 263] on icon "default-method" at bounding box center [1465, 264] width 12 height 7
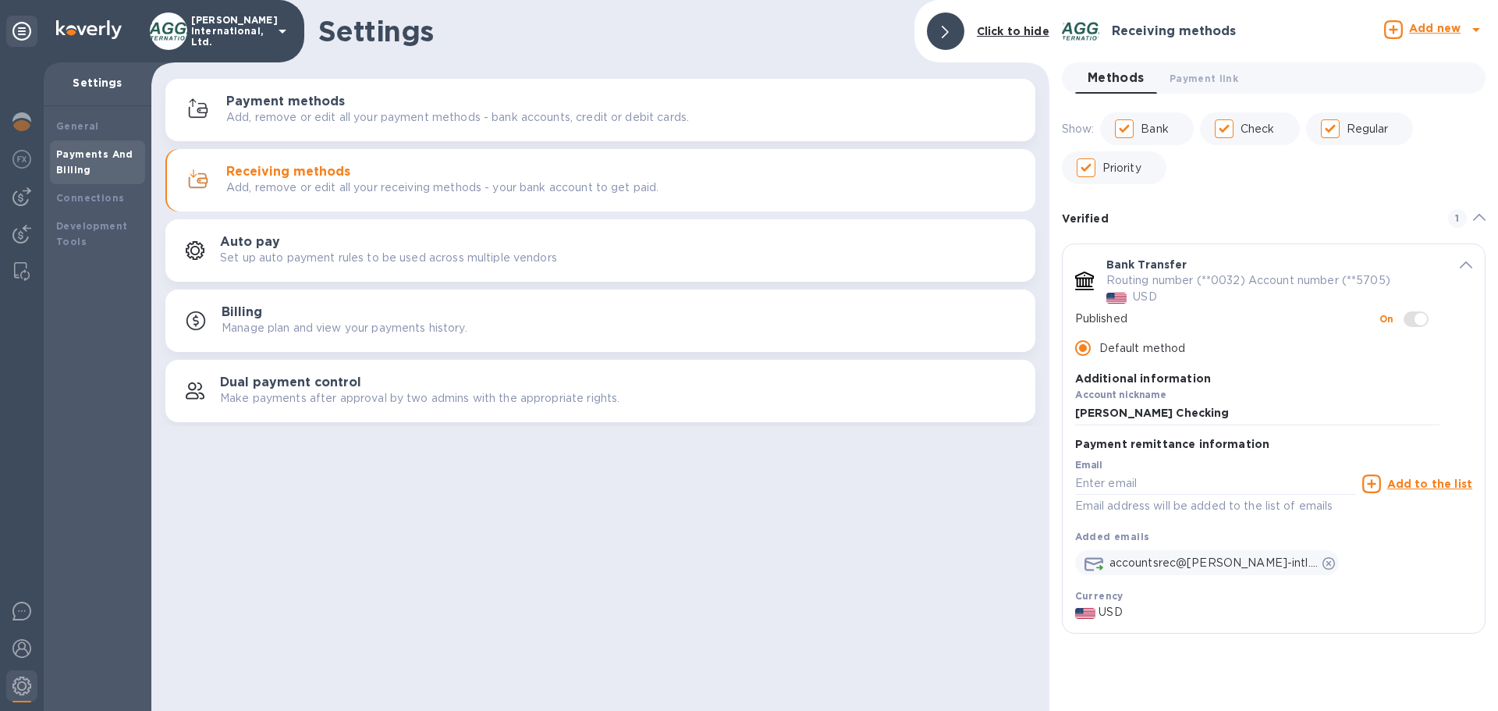
click at [1479, 216] on icon "default-method" at bounding box center [1479, 217] width 12 height 7
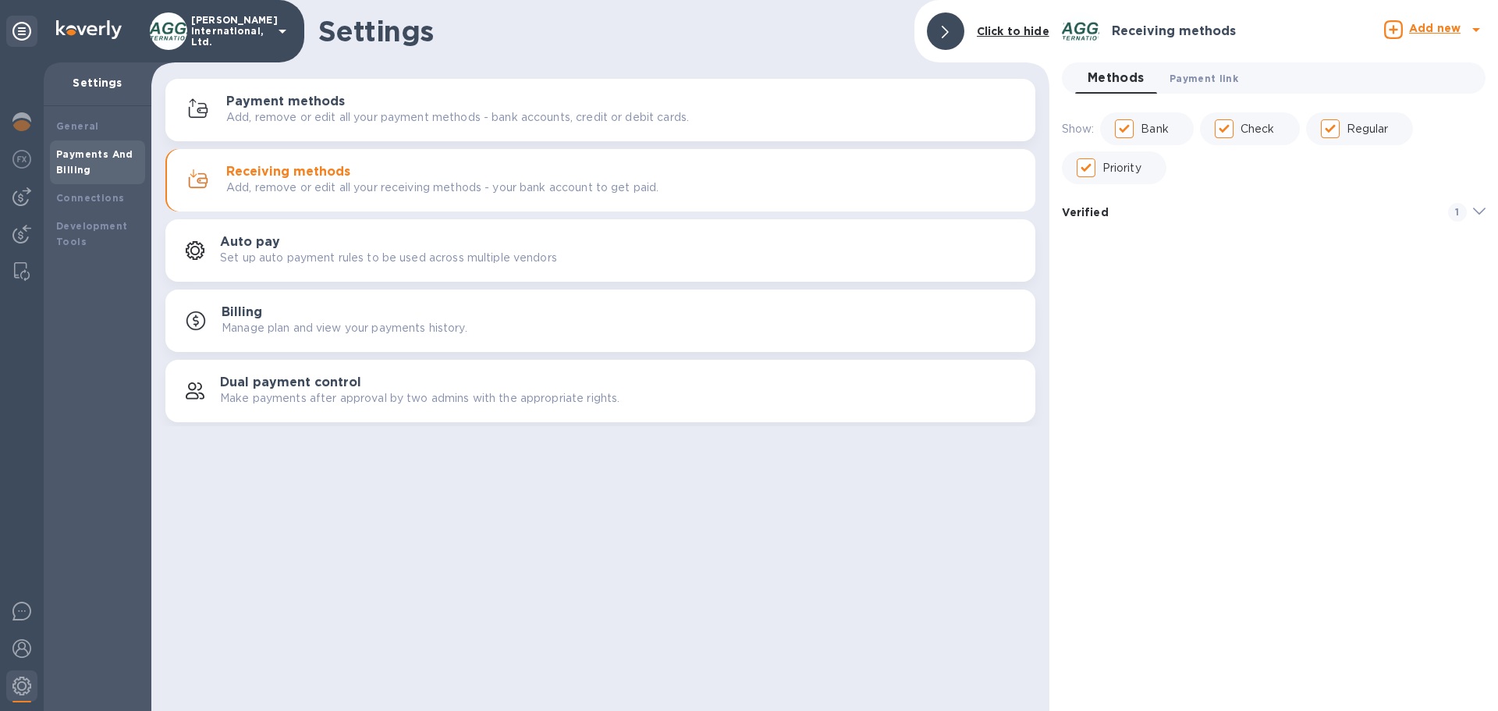
click at [1196, 70] on span "Payment link 0" at bounding box center [1203, 78] width 69 height 16
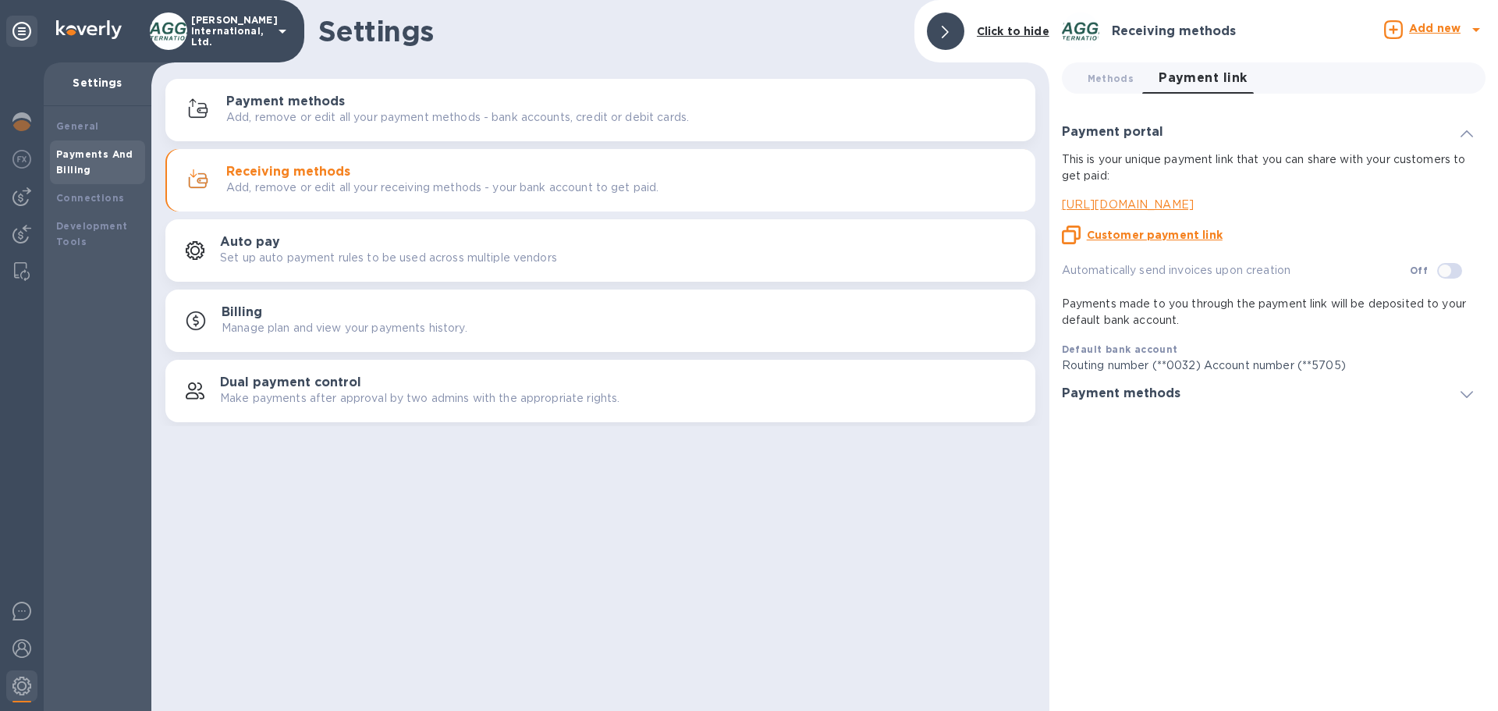
click at [1275, 204] on p "https://koverly.me/taggartinternationalltd" at bounding box center [1267, 205] width 411 height 16
click at [1126, 234] on u "Customer payment link" at bounding box center [1155, 235] width 136 height 12
